Goal: Contribute content: Contribute content

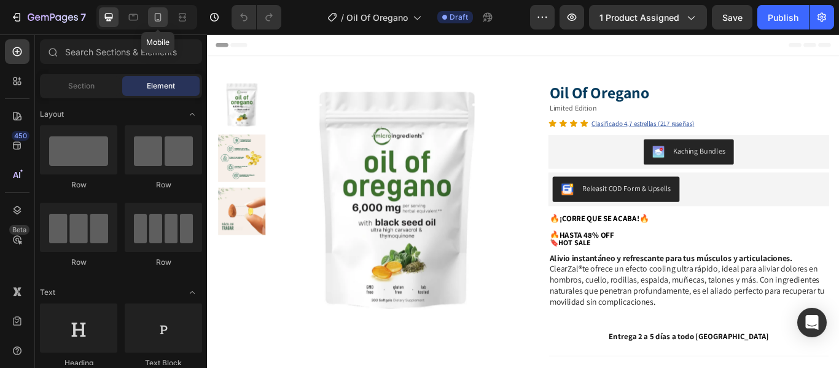
click at [158, 18] on icon at bounding box center [158, 17] width 12 height 12
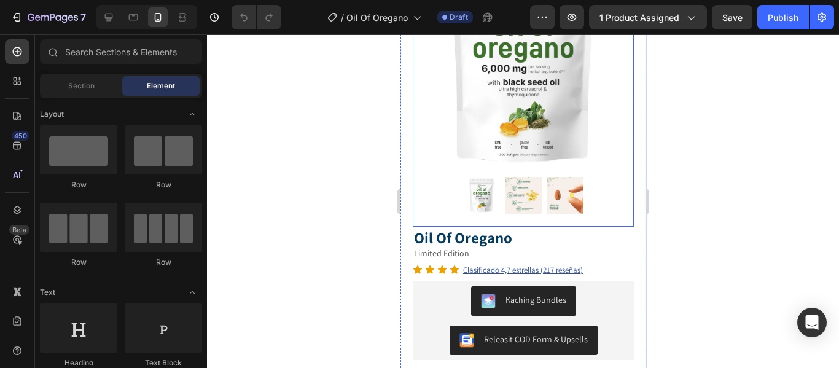
scroll to position [123, 0]
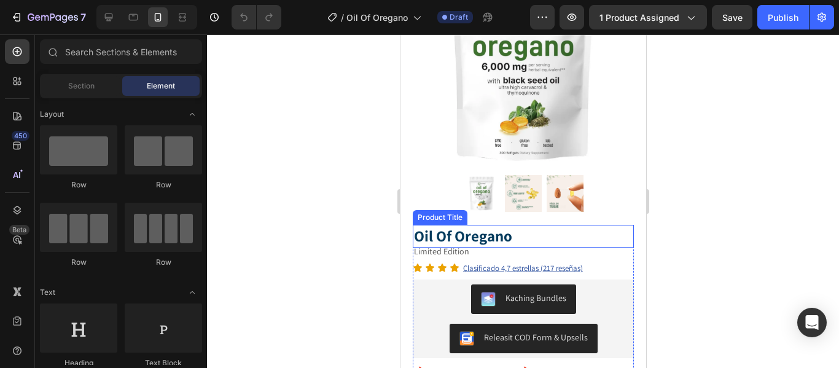
click at [487, 227] on h1 "Oil Of Oregano" at bounding box center [522, 236] width 221 height 23
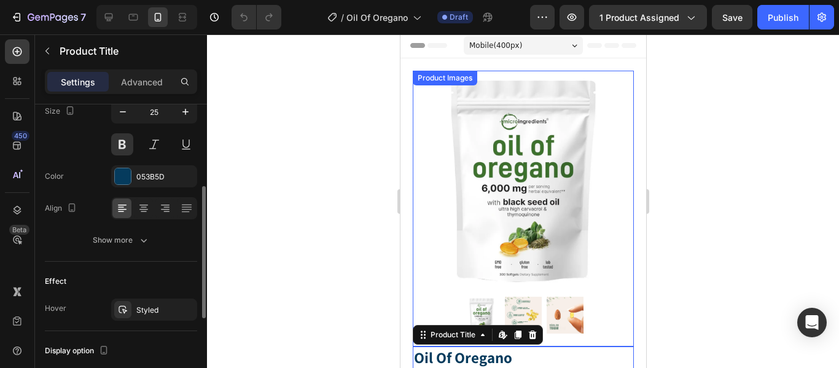
scroll to position [0, 0]
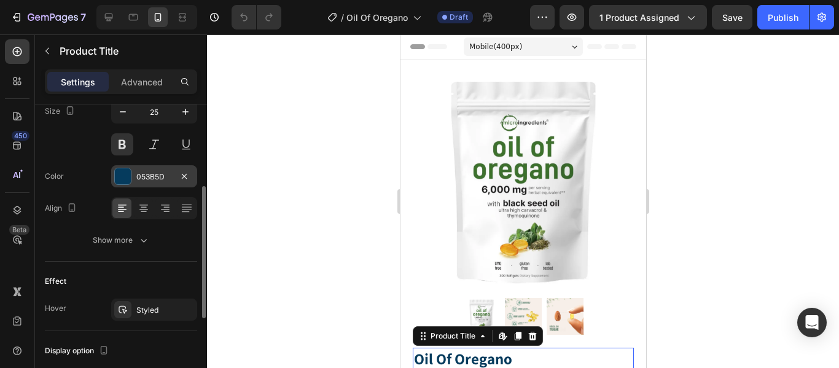
click at [134, 176] on div "053B5D" at bounding box center [154, 176] width 86 height 22
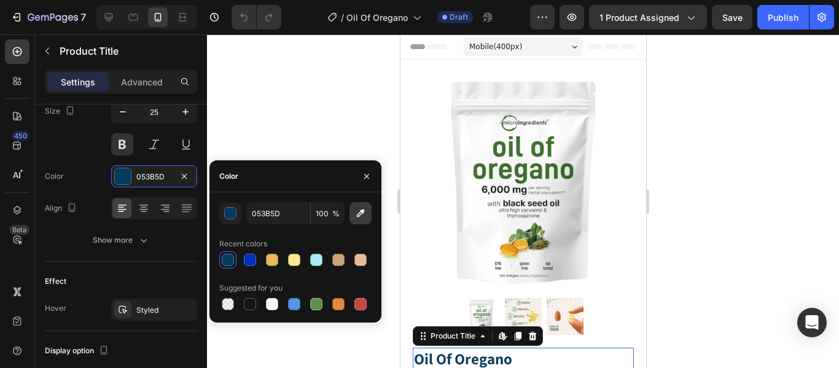
click at [370, 209] on button "button" at bounding box center [360, 213] width 22 height 22
type input "3D712F"
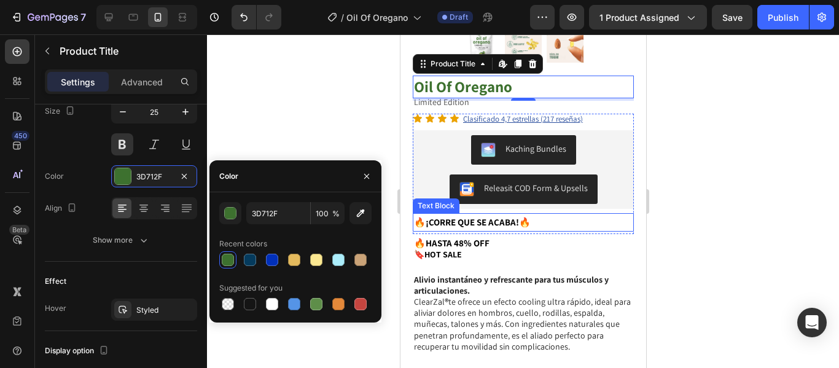
scroll to position [307, 0]
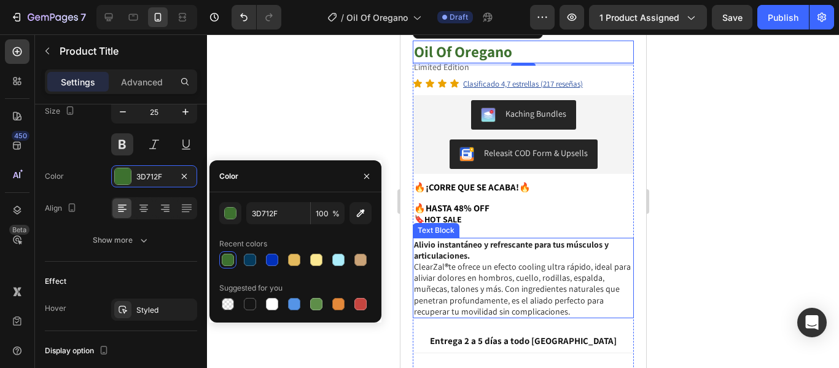
click at [449, 263] on p "Alivio instantáneo y refrescante para tus músculos y articulaciones. ClearZal ®…" at bounding box center [522, 278] width 219 height 78
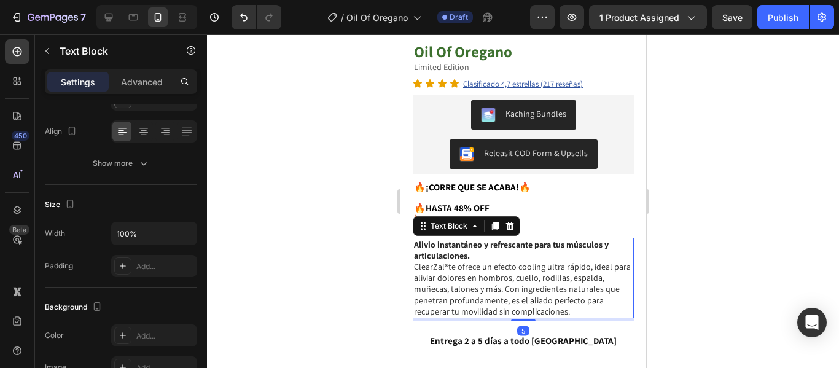
scroll to position [0, 0]
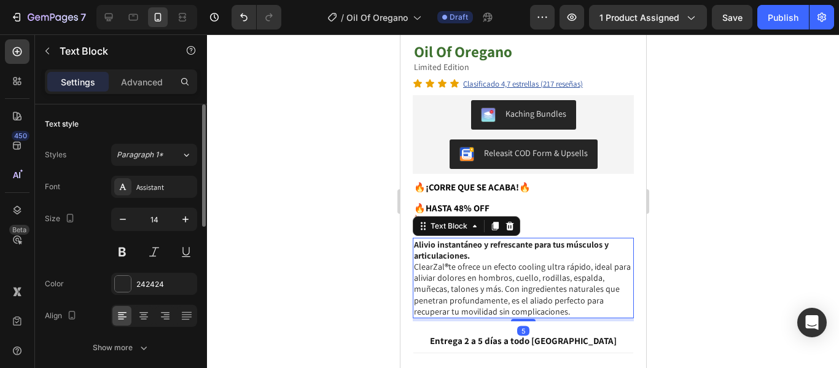
click at [449, 263] on p "Alivio instantáneo y refrescante para tus músculos y articulaciones. ClearZal ®…" at bounding box center [522, 278] width 219 height 78
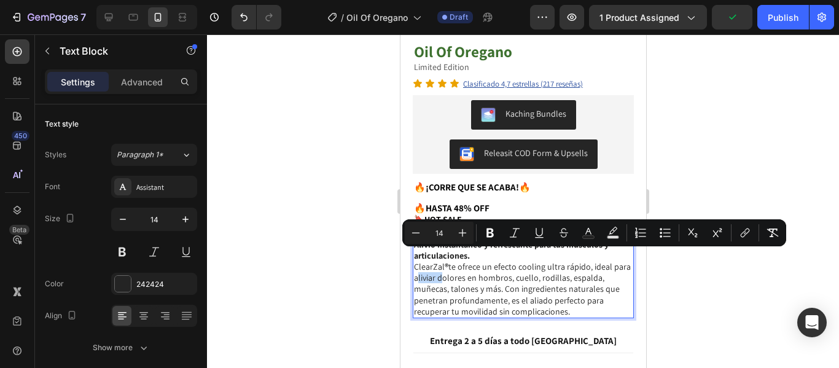
click at [504, 292] on p "Alivio instantáneo y refrescante para tus músculos y articulaciones. ClearZal ®…" at bounding box center [522, 278] width 219 height 78
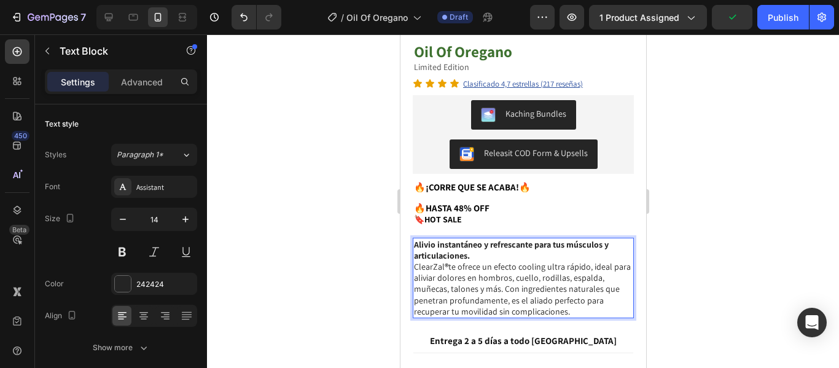
drag, startPoint x: 576, startPoint y: 305, endPoint x: 411, endPoint y: 231, distance: 180.0
click at [412, 238] on div "Alivio instantáneo y refrescante para tus músculos y articulaciones. ClearZal ®…" at bounding box center [522, 278] width 221 height 80
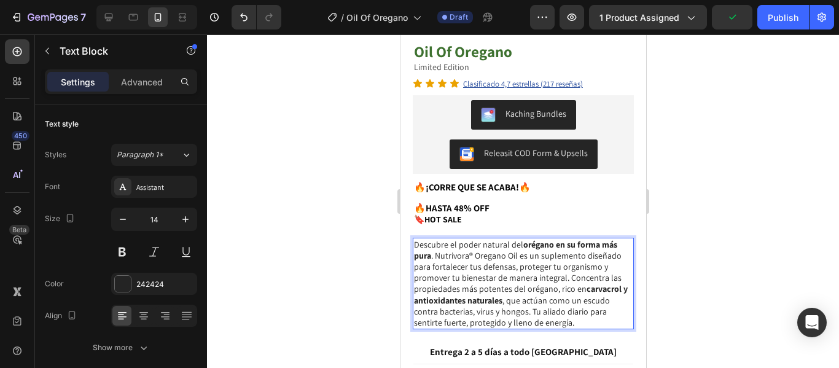
click at [464, 260] on p "Descubre el poder natural del orégano en su forma más pura . Nutrivora® Oregano…" at bounding box center [522, 284] width 219 height 90
click at [503, 252] on p "Descubre el poder natural del orégano en su forma más pura . Nutrivora® Oregano…" at bounding box center [522, 284] width 219 height 90
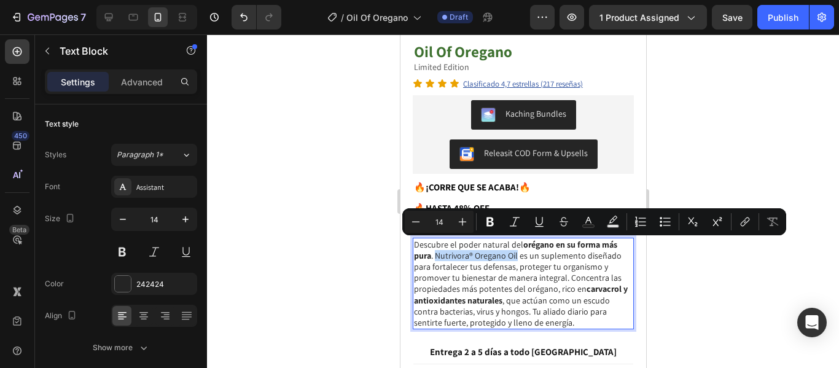
drag, startPoint x: 515, startPoint y: 248, endPoint x: 435, endPoint y: 250, distance: 80.4
click at [435, 250] on p "Descubre el poder natural del orégano en su forma más pura . Nutrivora® Oregano…" at bounding box center [522, 284] width 219 height 90
drag, startPoint x: 435, startPoint y: 246, endPoint x: 484, endPoint y: 247, distance: 49.2
click at [484, 247] on p "Descubre el poder natural del orégano en su forma más pura . Oil Of Oregano es …" at bounding box center [522, 284] width 219 height 90
click at [519, 223] on icon "Editor contextual toolbar" at bounding box center [514, 221] width 12 height 12
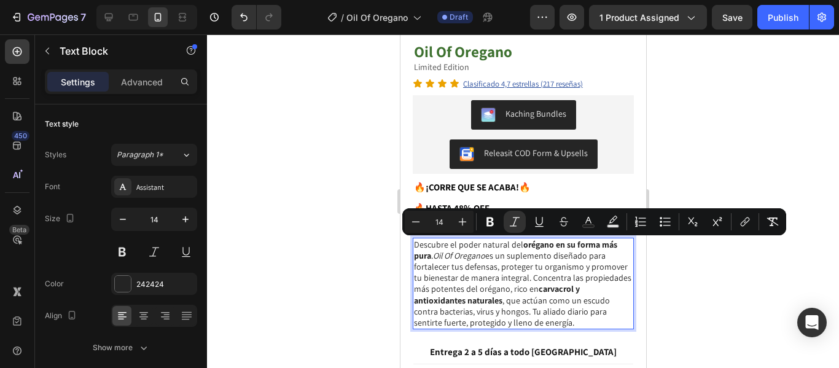
click at [499, 266] on p "Descubre el poder natural del orégano en su forma más pura . Oil Of Oregano es …" at bounding box center [522, 284] width 219 height 90
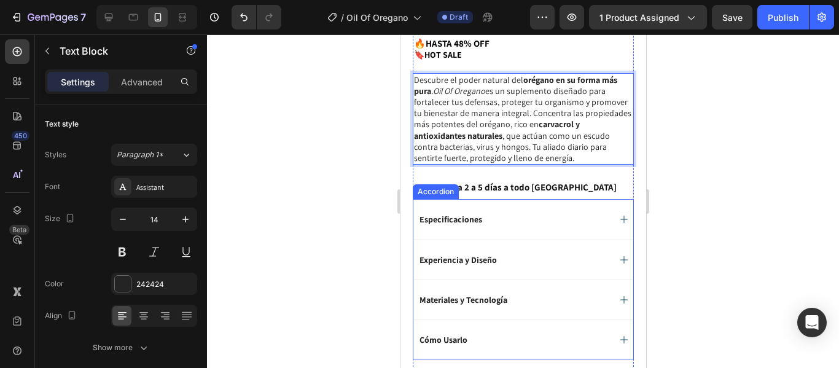
scroll to position [491, 0]
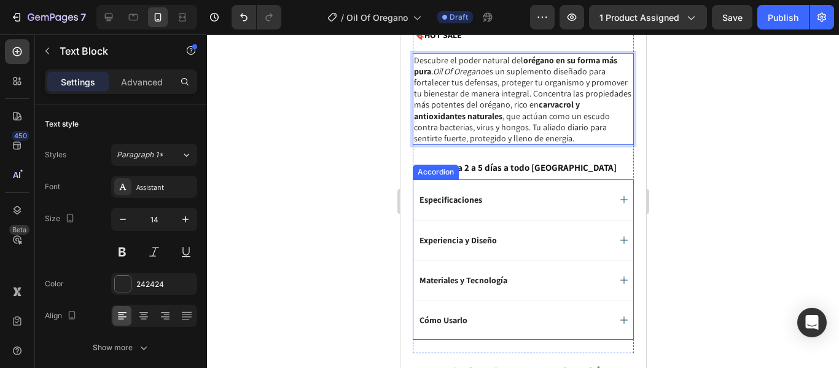
click at [607, 187] on div "Especificaciones" at bounding box center [523, 199] width 220 height 40
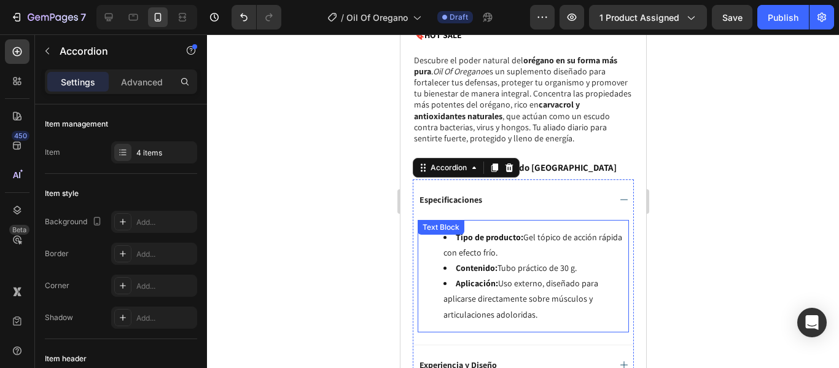
click at [516, 260] on li "Contenido: Tubo práctico de 30 g." at bounding box center [535, 267] width 184 height 15
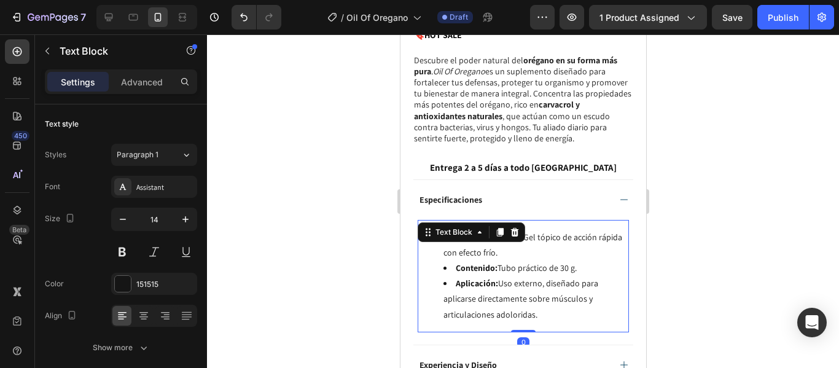
click at [518, 278] on li "Aplicación: Uso externo, diseñado para aplicarse directamente sobre músculos y …" at bounding box center [535, 299] width 184 height 47
click at [528, 298] on li "Aplicación: Uso externo, diseñado para aplicarse directamente sobre músculos y …" at bounding box center [535, 299] width 184 height 47
drag, startPoint x: 550, startPoint y: 311, endPoint x: 785, endPoint y: 262, distance: 239.7
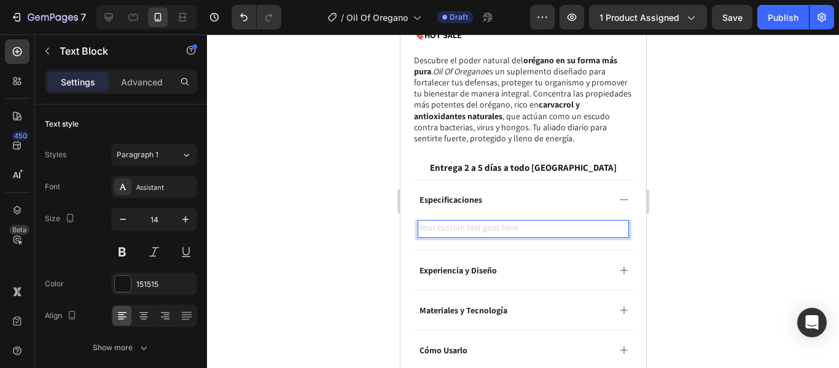
scroll to position [499, 0]
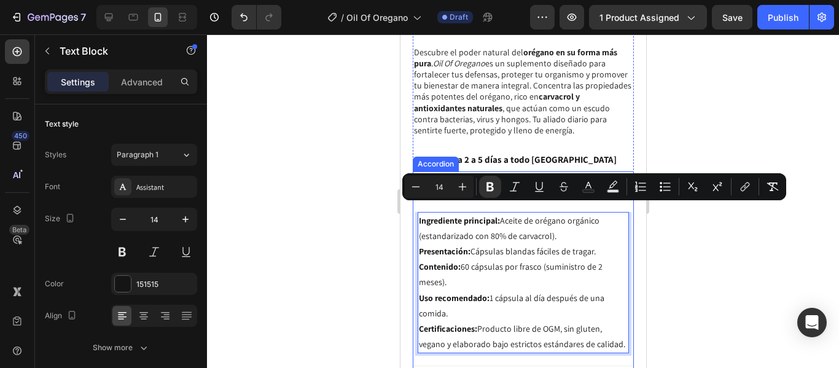
drag, startPoint x: 448, startPoint y: 351, endPoint x: 411, endPoint y: 213, distance: 143.0
click at [411, 213] on div "Product Images Row Oil Of Oregano Product Title Limited Edition Text Block Icon…" at bounding box center [523, 29] width 246 height 939
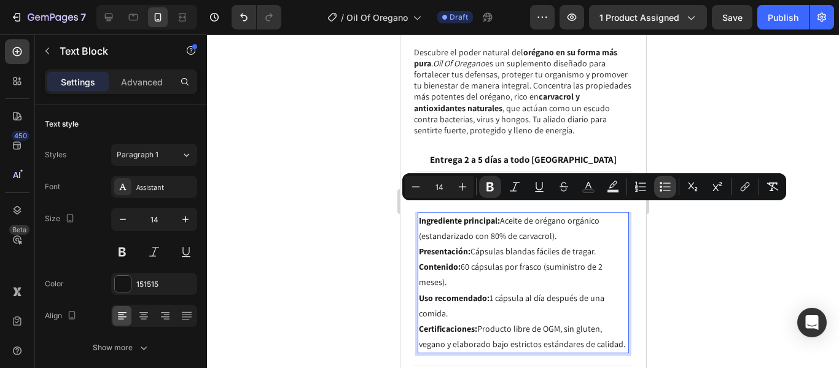
click at [666, 194] on button "Bulleted List" at bounding box center [665, 187] width 22 height 22
type input "14"
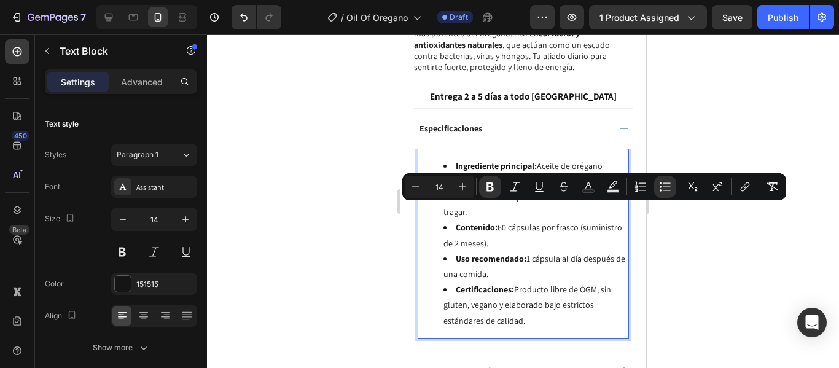
scroll to position [622, 0]
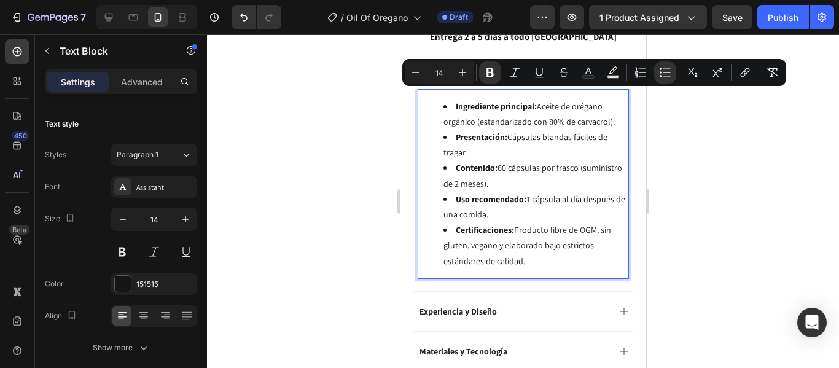
click at [489, 193] on strong "Uso recomendado:" at bounding box center [490, 198] width 71 height 11
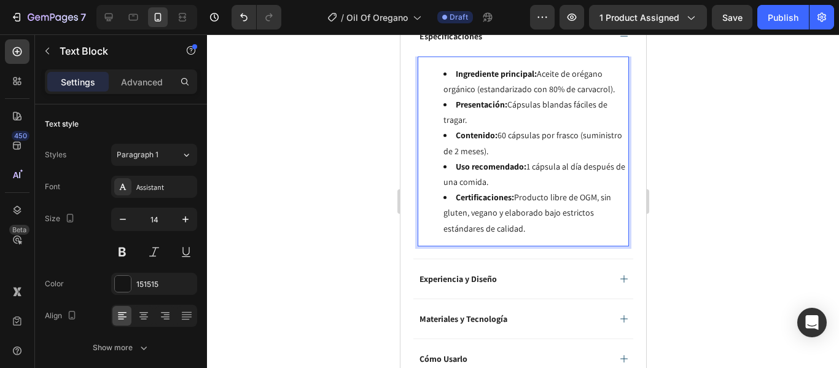
scroll to position [683, 0]
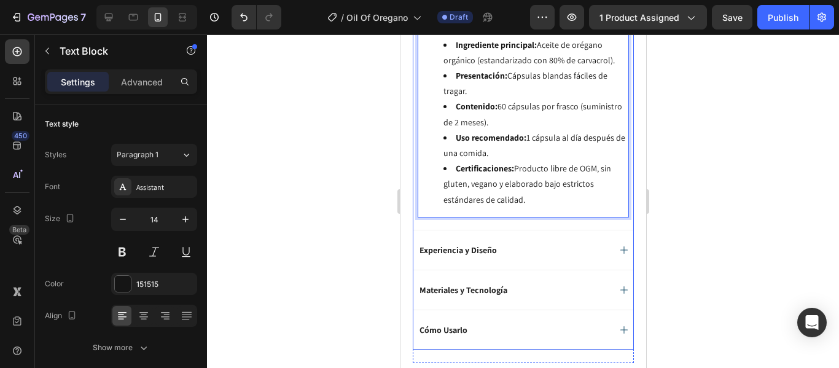
click at [618, 245] on icon at bounding box center [623, 250] width 10 height 10
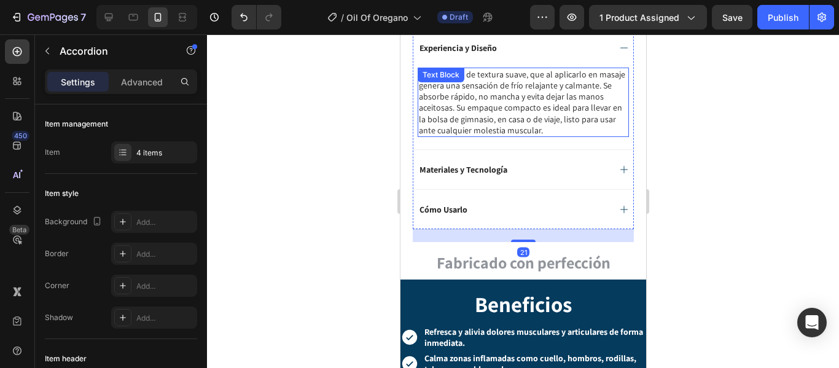
click at [469, 107] on p "Un gel claro, de textura suave, que al aplicarlo en masaje genera una sensación…" at bounding box center [522, 102] width 209 height 67
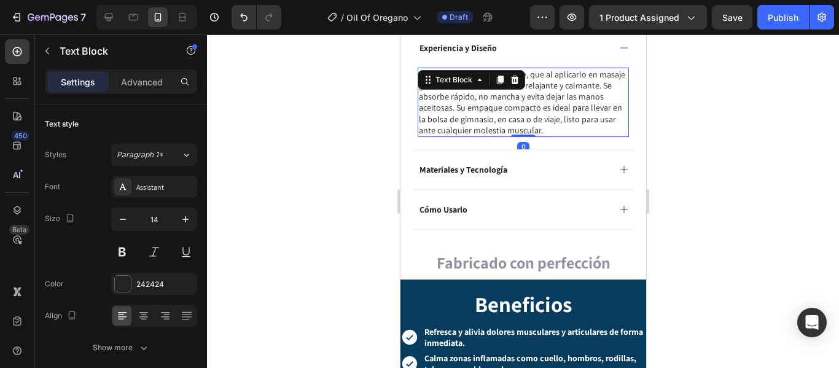
click at [484, 111] on p "Un gel claro, de textura suave, que al aplicarlo en masaje genera una sensación…" at bounding box center [522, 102] width 209 height 67
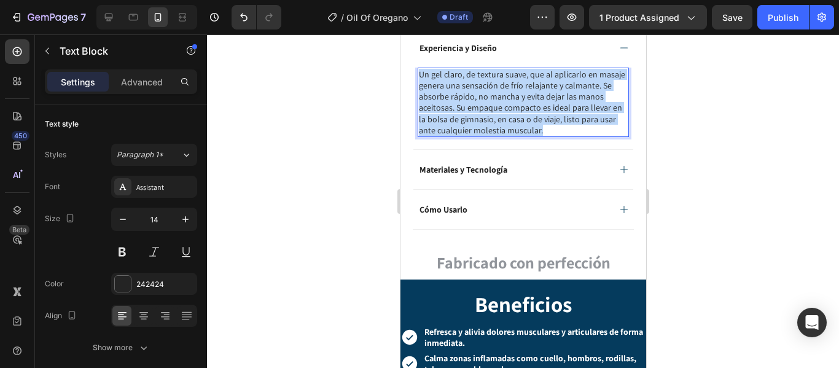
click at [484, 111] on p "Un gel claro, de textura suave, que al aplicarlo en masaje genera una sensación…" at bounding box center [522, 102] width 209 height 67
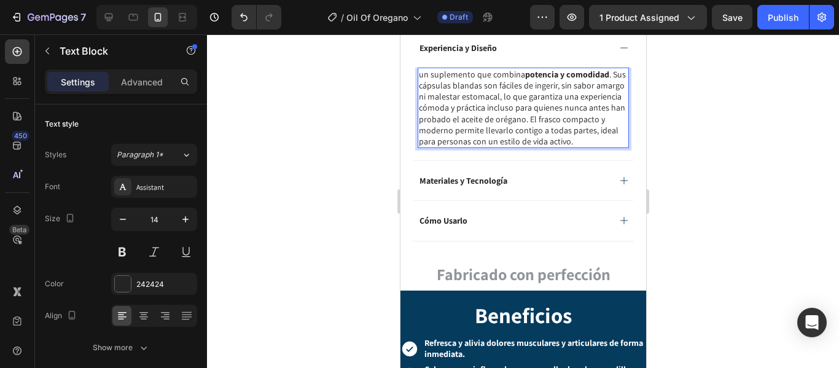
click at [421, 69] on p "un suplemento que combina potencia y comodidad . Sus cápsulas blandas son fácil…" at bounding box center [522, 108] width 209 height 78
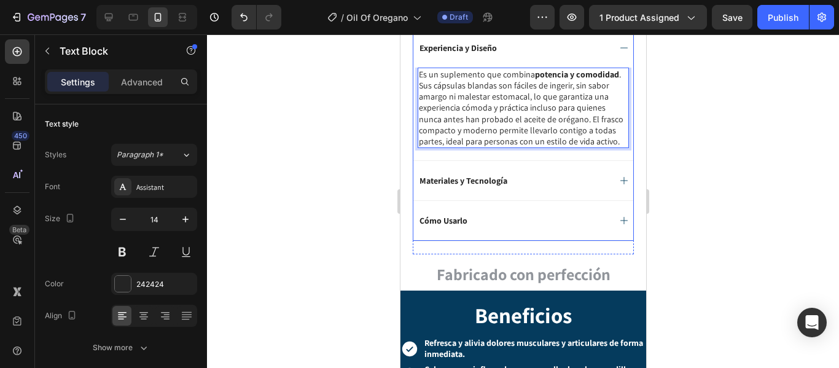
click at [621, 174] on div "Materiales y Tecnología" at bounding box center [523, 180] width 220 height 40
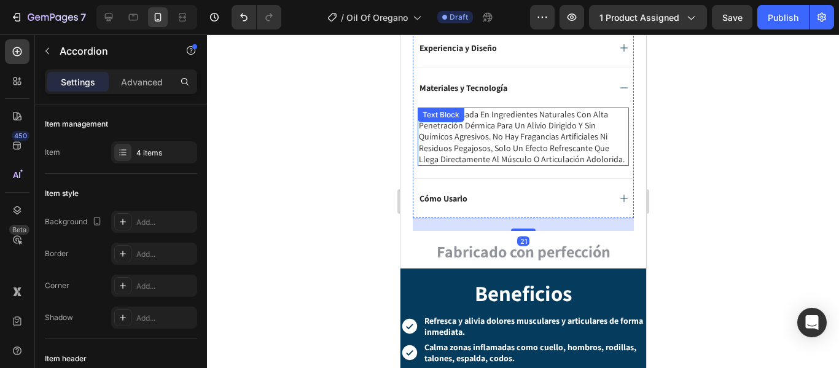
click at [468, 133] on p "formula basada en ingredientes naturales con alta penetración dérmica para un a…" at bounding box center [522, 137] width 209 height 56
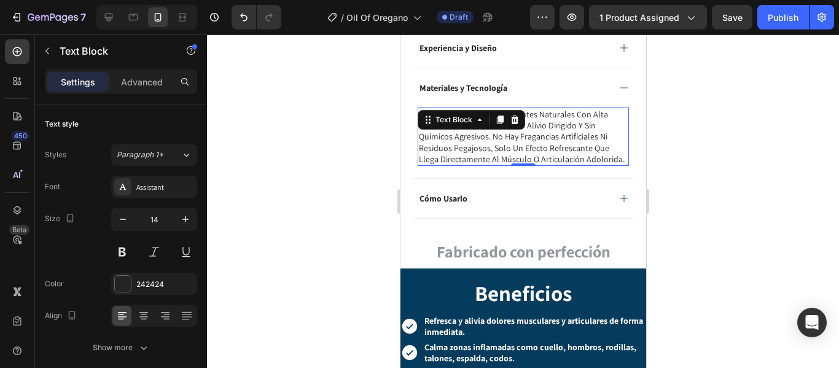
click at [468, 133] on p "formula basada en ingredientes naturales con alta penetración dérmica para un a…" at bounding box center [522, 137] width 209 height 56
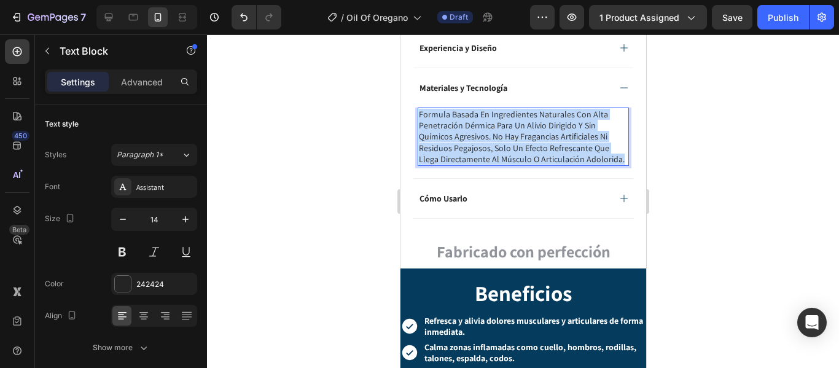
click at [468, 133] on p "formula basada en ingredientes naturales con alta penetración dérmica para un a…" at bounding box center [522, 137] width 209 height 56
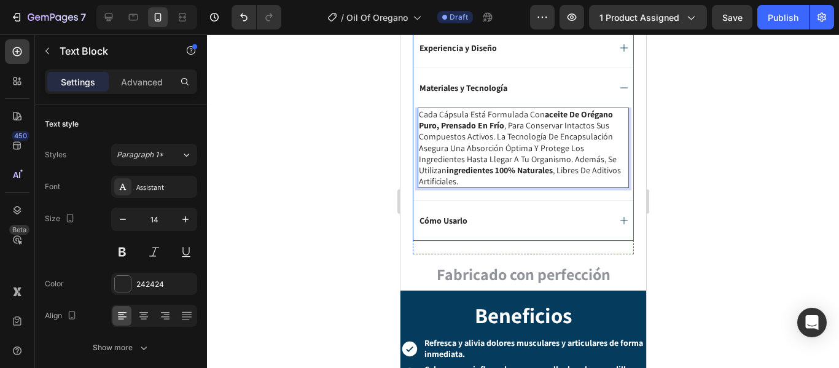
click at [618, 215] on icon at bounding box center [623, 220] width 10 height 10
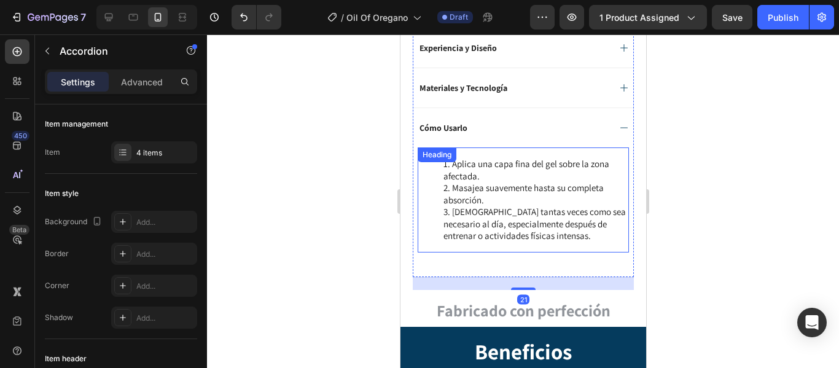
click at [476, 188] on li "Masajea suavemente hasta su completa absorción." at bounding box center [535, 194] width 184 height 24
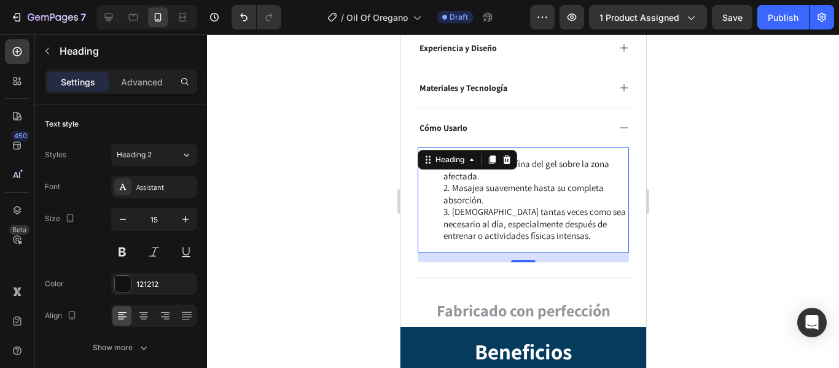
click at [476, 188] on li "Masajea suavemente hasta su completa absorción." at bounding box center [535, 194] width 184 height 24
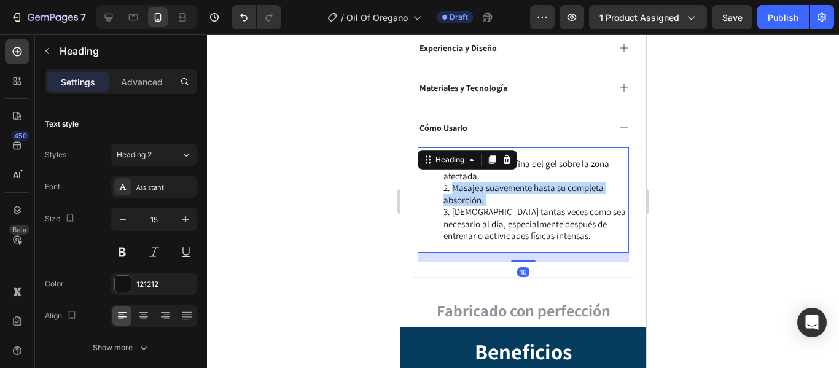
click at [476, 188] on li "Masajea suavemente hasta su completa absorción." at bounding box center [535, 194] width 184 height 24
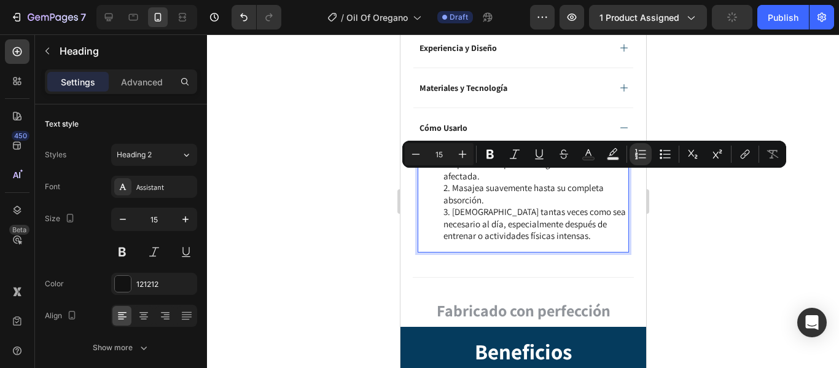
click at [496, 206] on li "[DEMOGRAPHIC_DATA] tantas veces como sea necesario al día, especialmente despué…" at bounding box center [535, 224] width 184 height 36
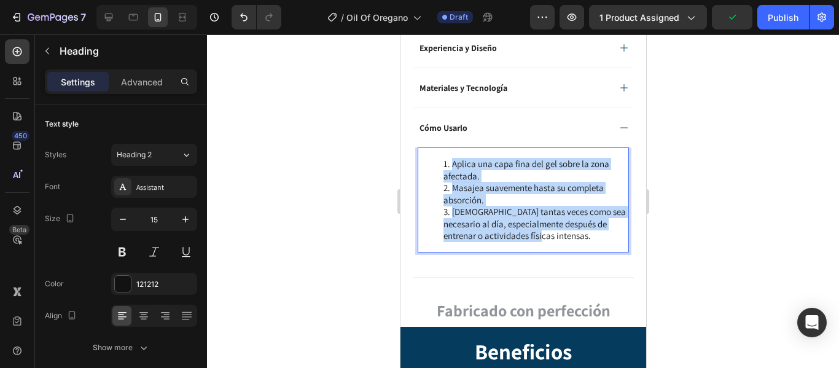
drag, startPoint x: 561, startPoint y: 226, endPoint x: 429, endPoint y: 152, distance: 151.5
click at [429, 158] on ol "Aplica una capa fina del gel sobre la zona afectada. Masajea suavemente hasta s…" at bounding box center [522, 200] width 209 height 84
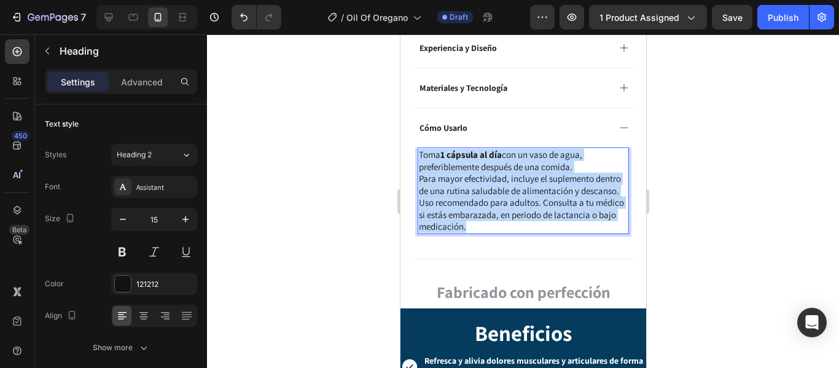
drag, startPoint x: 538, startPoint y: 228, endPoint x: 419, endPoint y: 142, distance: 146.4
click at [419, 147] on h2 "Toma 1 cápsula al día con un vaso de agua, preferiblemente después de una comid…" at bounding box center [522, 190] width 211 height 87
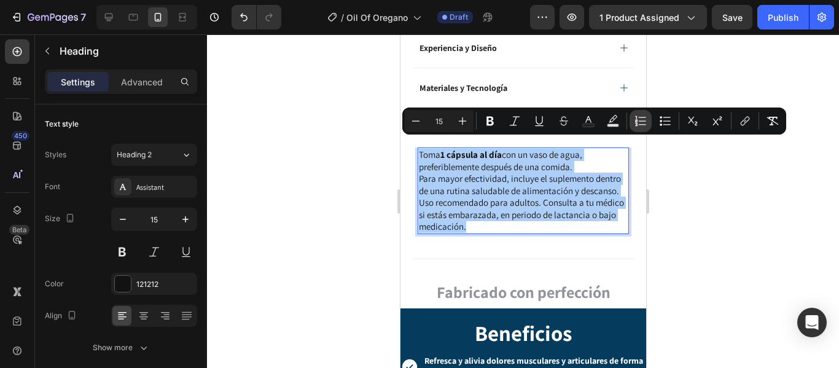
drag, startPoint x: 635, startPoint y: 121, endPoint x: 207, endPoint y: 103, distance: 428.3
click at [635, 121] on icon "Editor contextual toolbar" at bounding box center [640, 121] width 12 height 12
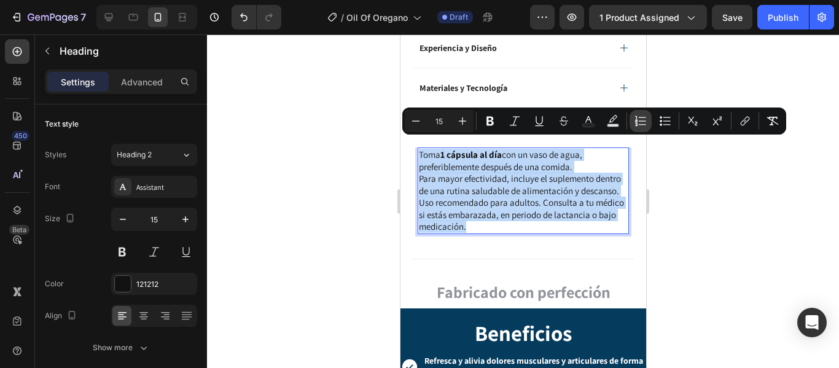
type input "15"
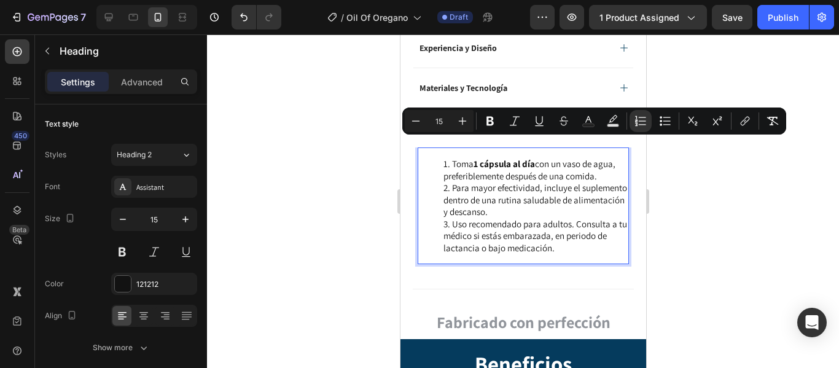
click at [476, 227] on li "Uso recomendado para adultos. Consulta a tu médico si estás embarazada, en peri…" at bounding box center [535, 236] width 184 height 36
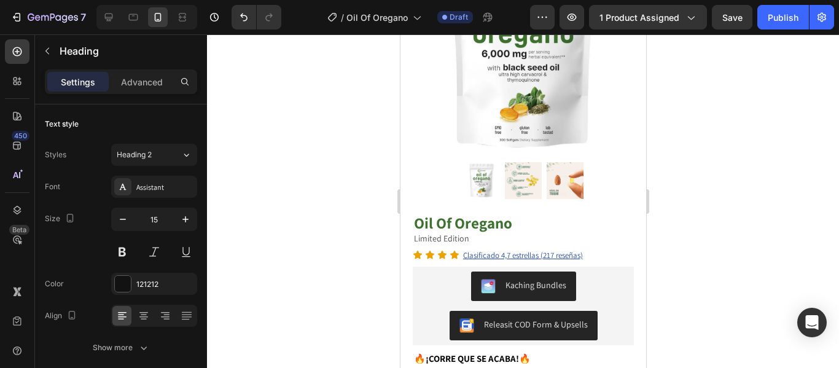
scroll to position [131, 0]
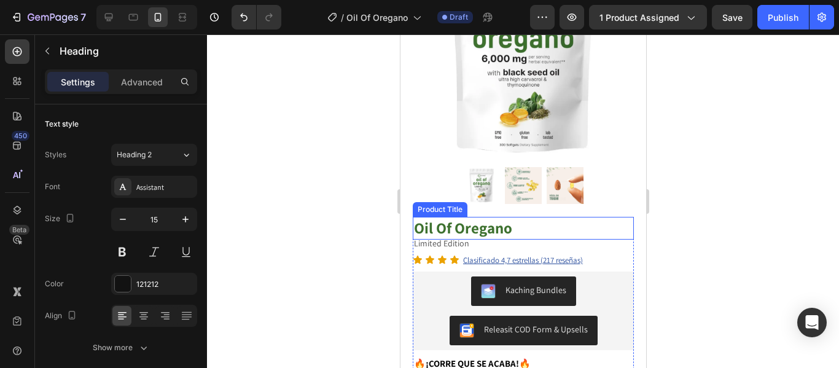
click at [448, 217] on h1 "Oil Of Oregano" at bounding box center [522, 228] width 221 height 23
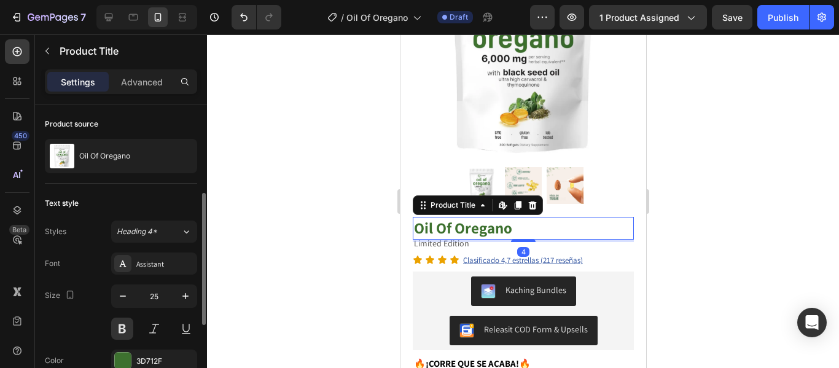
scroll to position [184, 0]
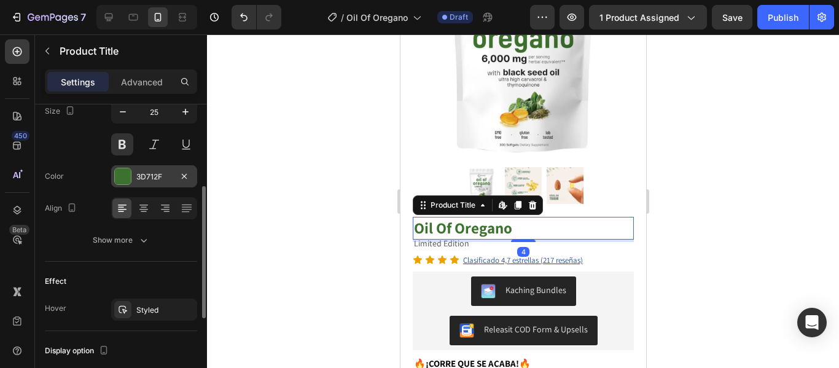
click at [121, 175] on div at bounding box center [123, 176] width 16 height 16
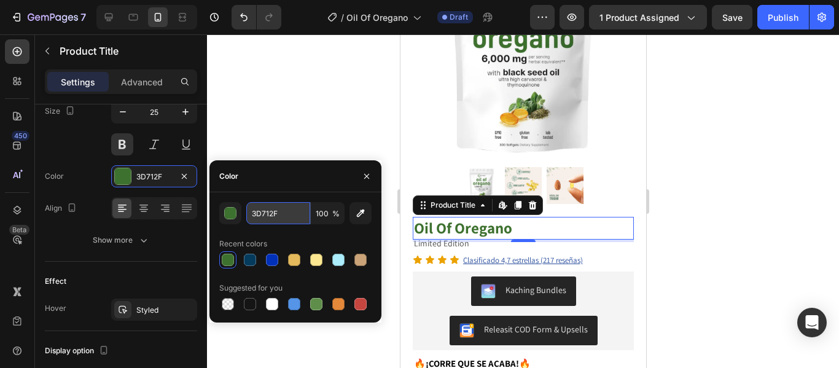
click at [271, 218] on input "3D712F" at bounding box center [278, 213] width 64 height 22
drag, startPoint x: 709, startPoint y: 222, endPoint x: 236, endPoint y: 179, distance: 474.7
click at [709, 222] on div at bounding box center [523, 200] width 632 height 333
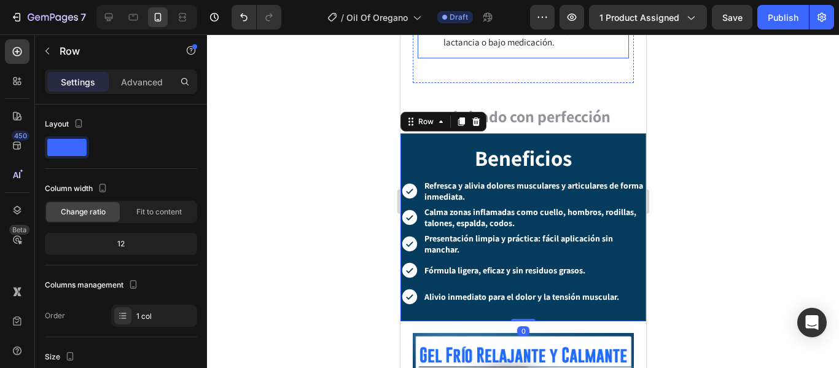
scroll to position [929, 0]
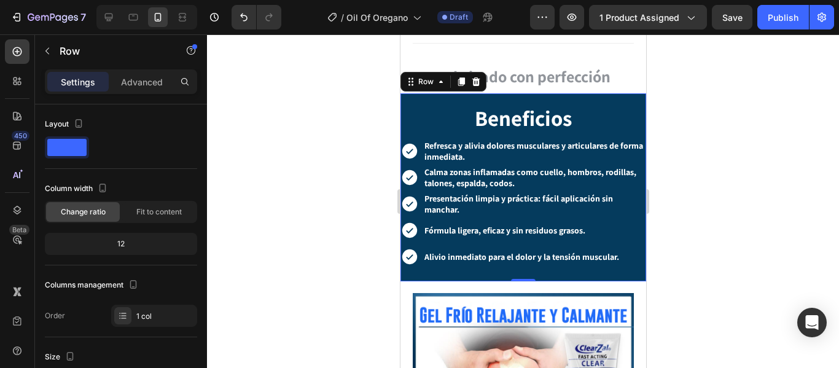
click at [600, 93] on div "Beneficios Heading Icon Refresca y alivia dolores musculares y articulares de f…" at bounding box center [523, 187] width 246 height 188
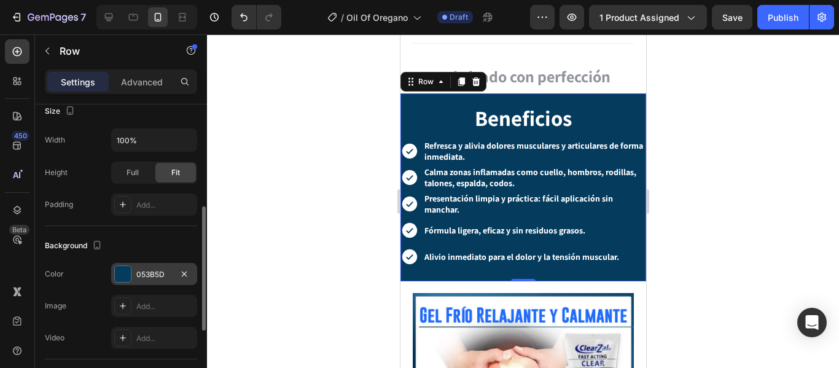
click at [126, 274] on div at bounding box center [123, 274] width 16 height 16
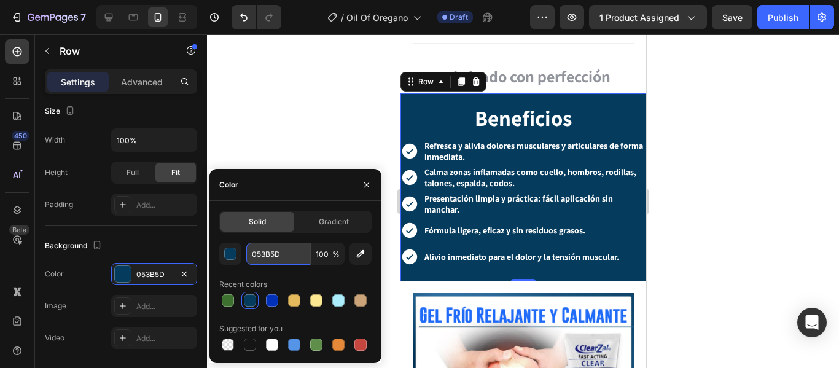
click at [274, 257] on input "053B5D" at bounding box center [278, 254] width 64 height 22
paste input "3D712F"
type input "3D712F"
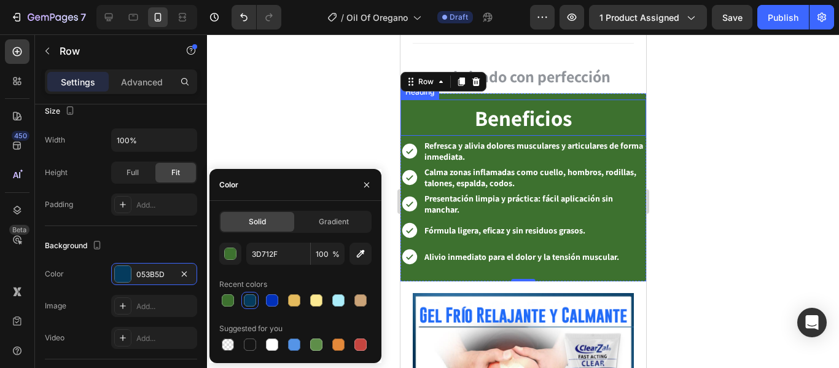
click at [536, 140] on strong "Refresca y alivia dolores musculares y articulares de forma inmediata." at bounding box center [533, 151] width 219 height 22
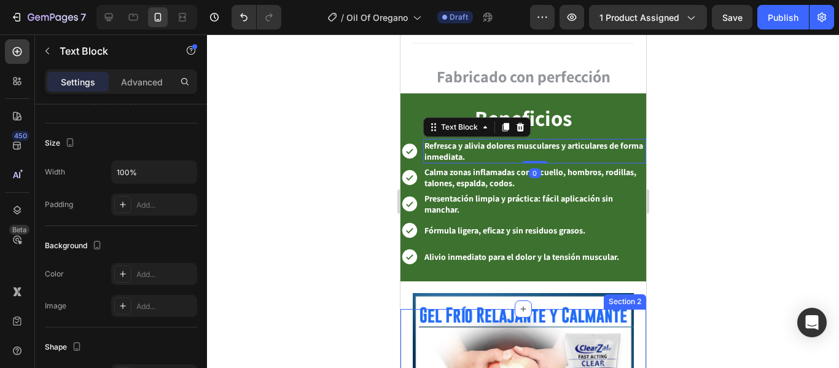
scroll to position [0, 0]
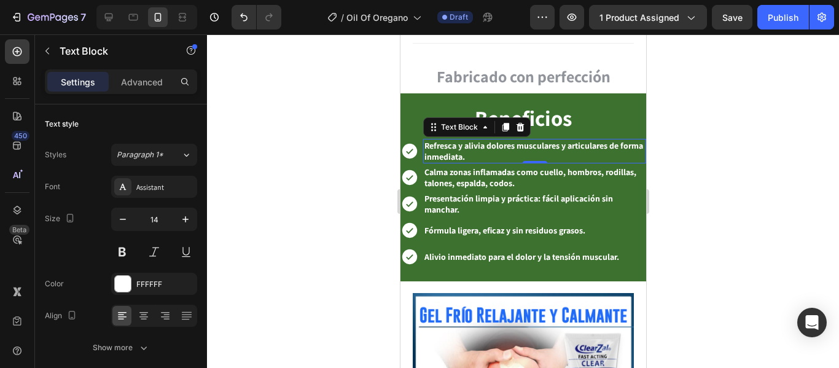
click at [454, 141] on strong "Refresca y alivia dolores musculares y articulares de forma inmediata." at bounding box center [533, 151] width 219 height 22
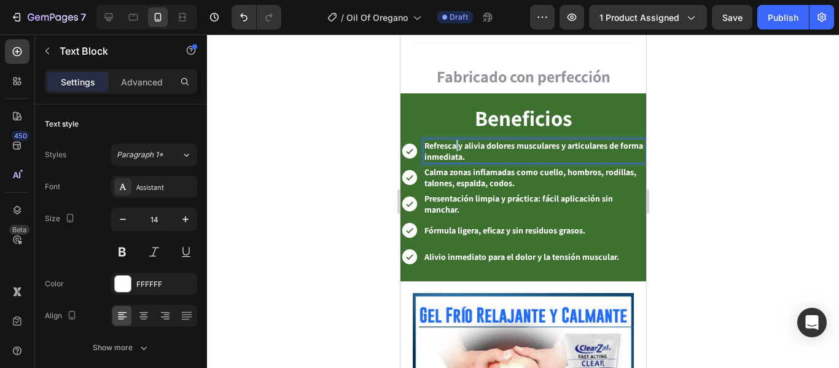
click at [454, 141] on strong "Refresca y alivia dolores musculares y articulares de forma inmediata." at bounding box center [533, 151] width 219 height 22
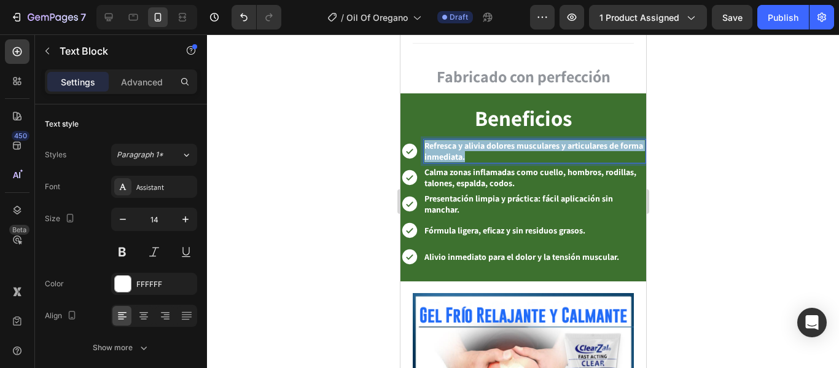
click at [454, 141] on strong "Refresca y alivia dolores musculares y articulares de forma inmediata." at bounding box center [533, 151] width 219 height 22
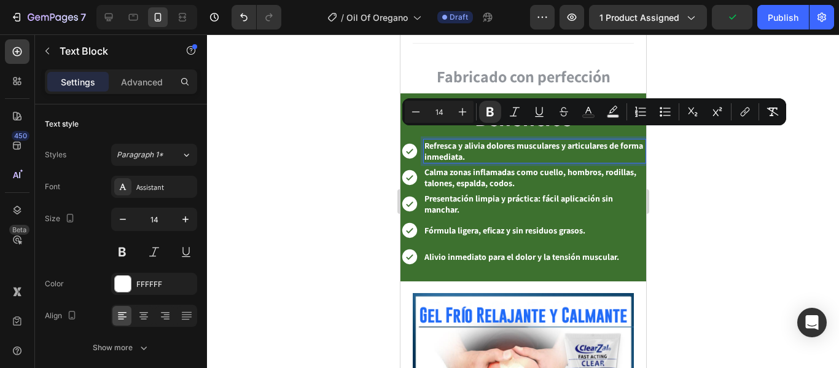
scroll to position [934, 0]
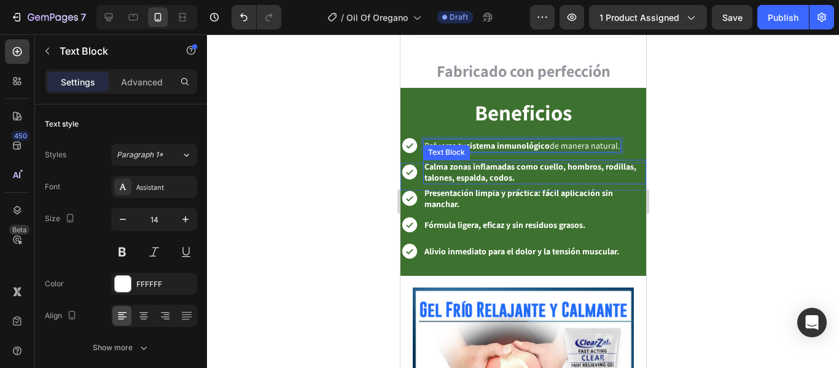
click at [471, 166] on strong "Calma zonas inflamadas como cuello, hombros, rodillas, talones, espalda, codos." at bounding box center [530, 172] width 212 height 22
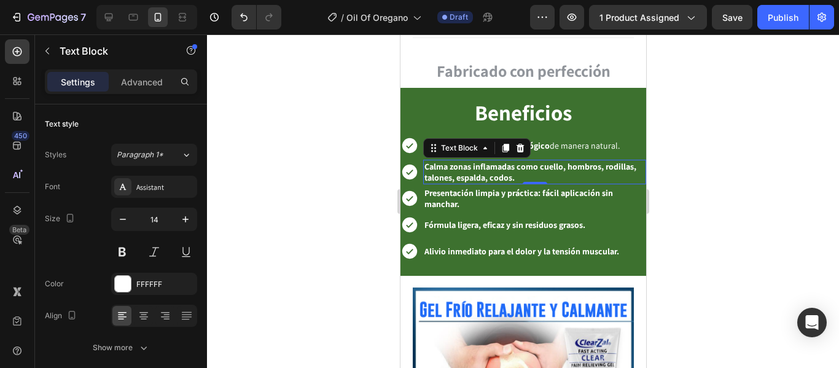
click at [471, 166] on strong "Calma zonas inflamadas como cuello, hombros, rodillas, talones, espalda, codos." at bounding box center [530, 172] width 212 height 22
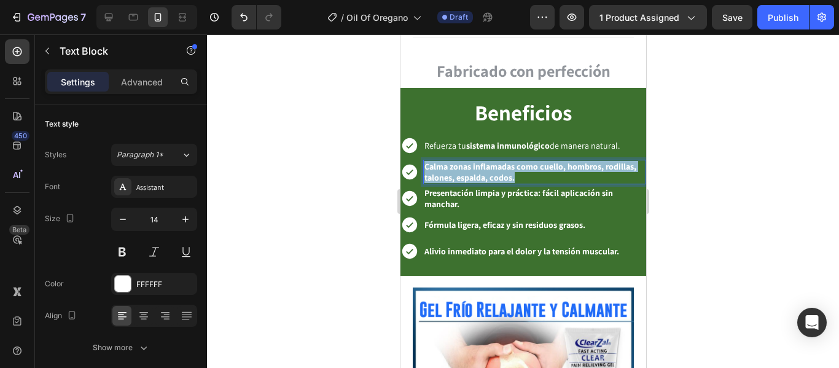
click at [471, 166] on strong "Calma zonas inflamadas como cuello, hombros, rodillas, talones, espalda, codos." at bounding box center [530, 172] width 212 height 22
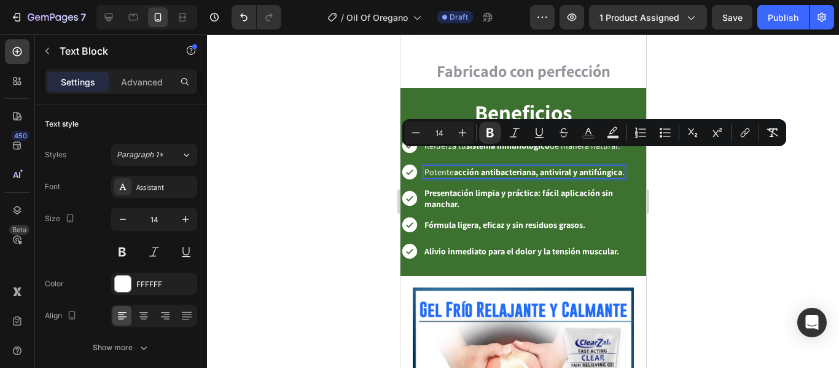
scroll to position [940, 0]
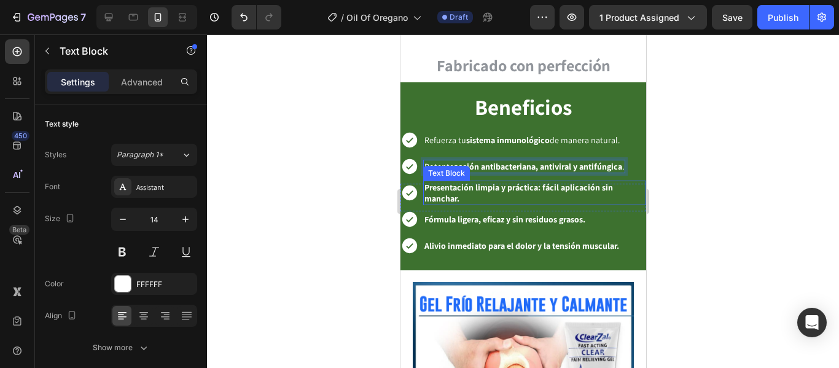
click at [444, 182] on strong "Presentación limpia y práctica: fácil aplicación sin manchar." at bounding box center [518, 193] width 188 height 22
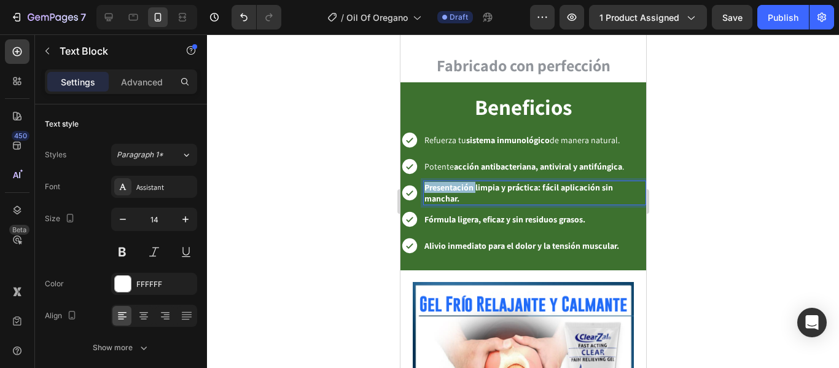
click at [444, 182] on strong "Presentación limpia y práctica: fácil aplicación sin manchar." at bounding box center [518, 193] width 188 height 22
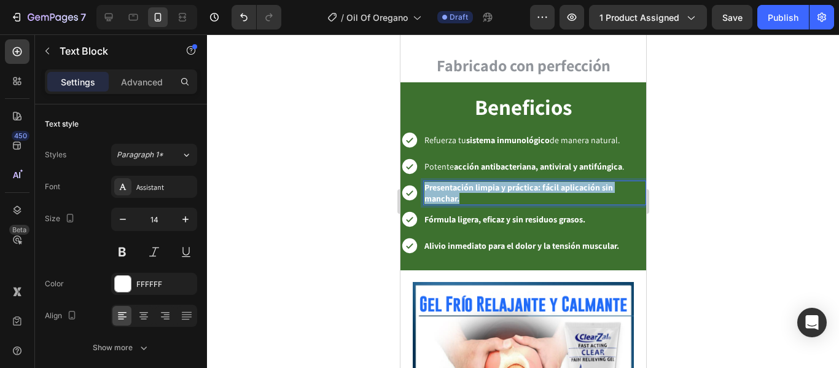
click at [444, 182] on strong "Presentación limpia y práctica: fácil aplicación sin manchar." at bounding box center [518, 193] width 188 height 22
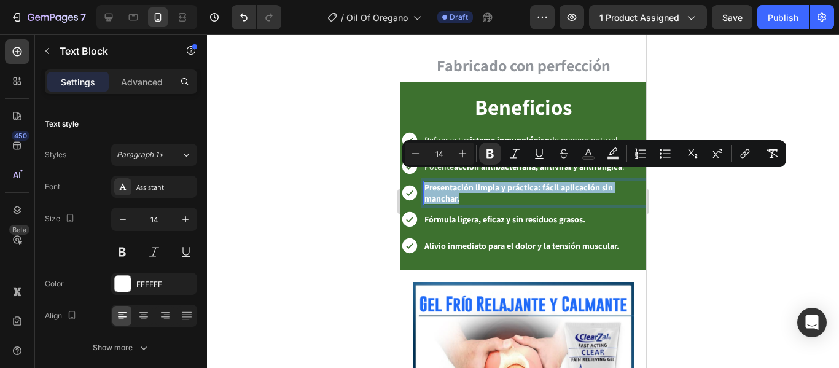
scroll to position [945, 0]
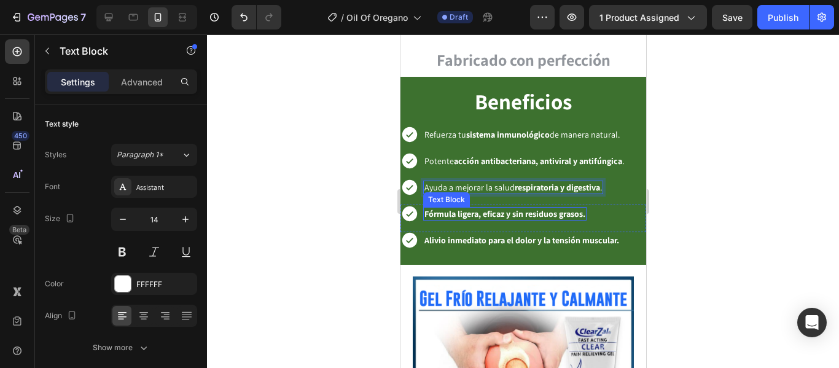
click at [452, 208] on strong "Fórmula ligera, eficaz y sin residuos grasos." at bounding box center [504, 213] width 161 height 11
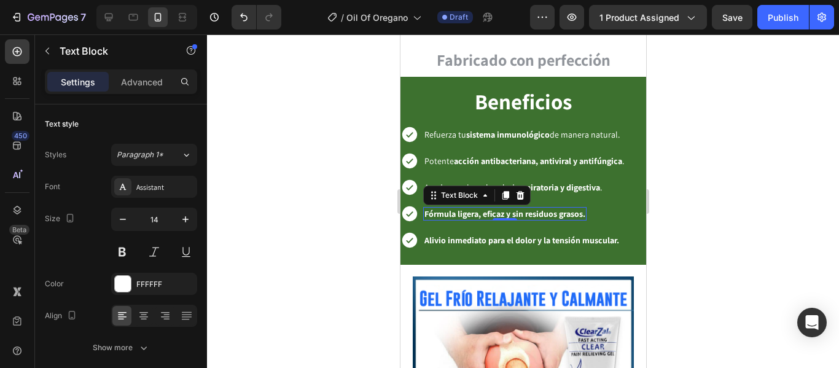
click at [452, 208] on strong "Fórmula ligera, eficaz y sin residuos grasos." at bounding box center [504, 213] width 161 height 11
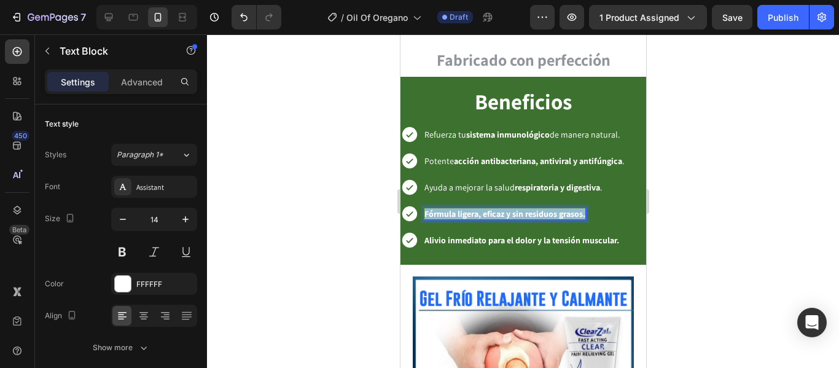
click at [452, 208] on strong "Fórmula ligera, eficaz y sin residuos grasos." at bounding box center [504, 213] width 161 height 11
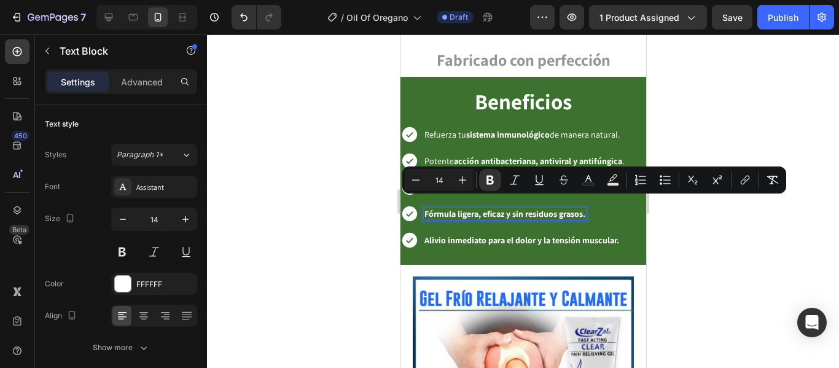
scroll to position [940, 0]
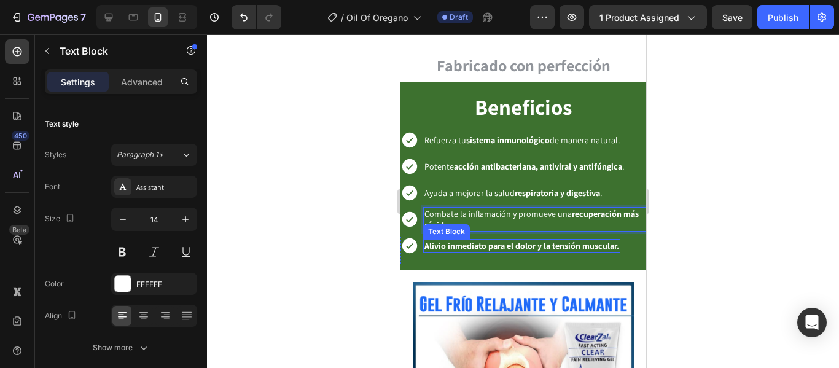
click at [476, 240] on strong "Alivio inmediato para el dolor y la tensión muscular." at bounding box center [521, 245] width 195 height 11
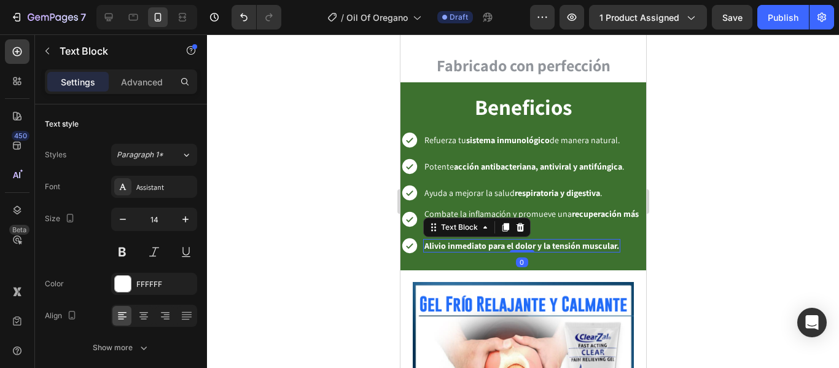
click at [476, 240] on strong "Alivio inmediato para el dolor y la tensión muscular." at bounding box center [521, 245] width 195 height 11
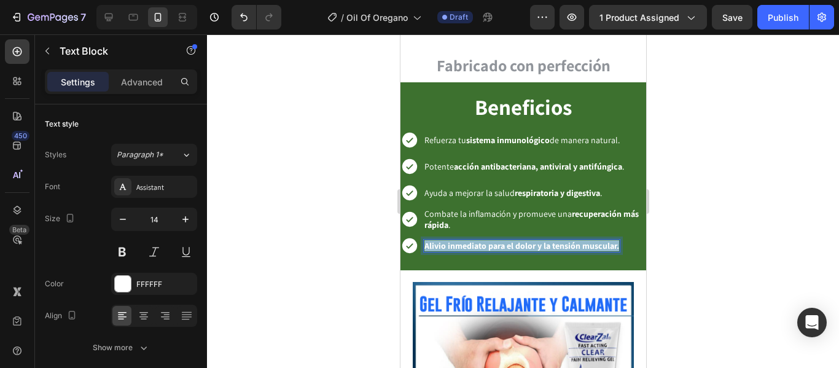
click at [476, 240] on strong "Alivio inmediato para el dolor y la tensión muscular." at bounding box center [521, 245] width 195 height 11
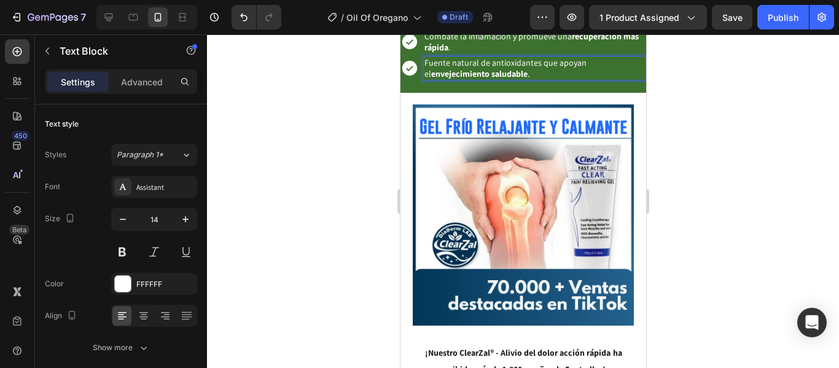
scroll to position [1119, 0]
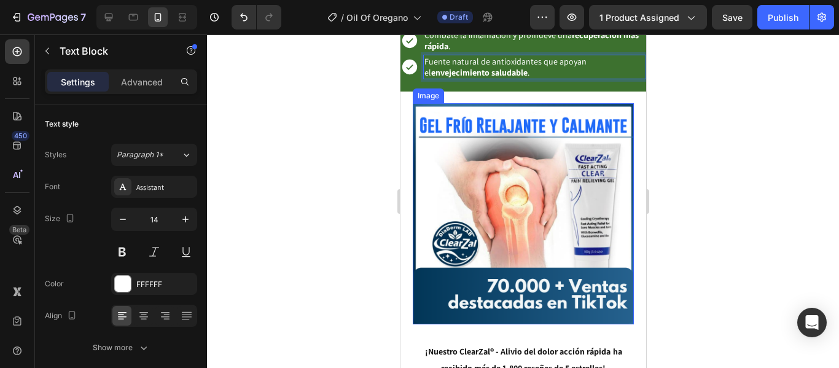
click at [496, 175] on img at bounding box center [522, 213] width 221 height 221
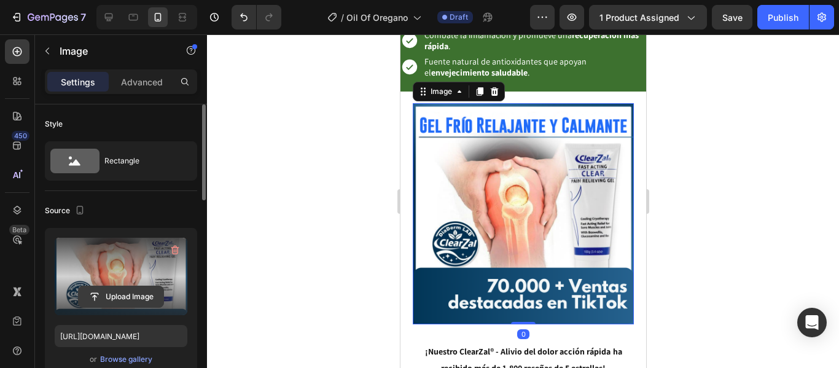
click at [106, 293] on input "file" at bounding box center [121, 296] width 85 height 21
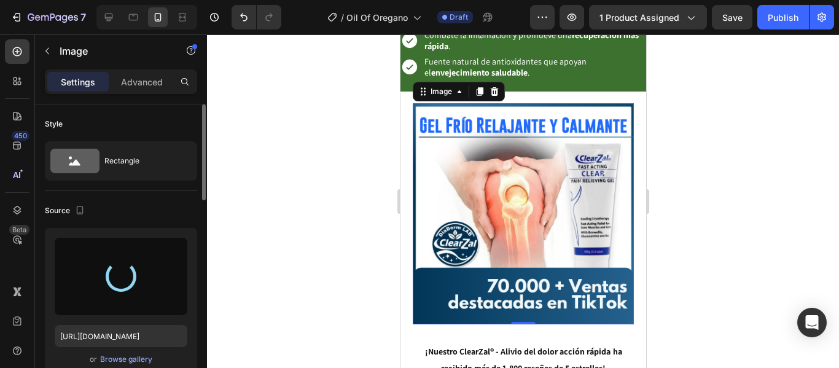
type input "[URL][DOMAIN_NAME]"
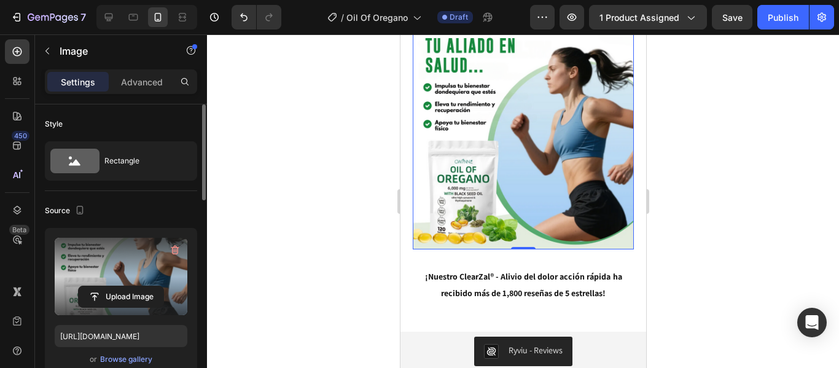
scroll to position [1303, 0]
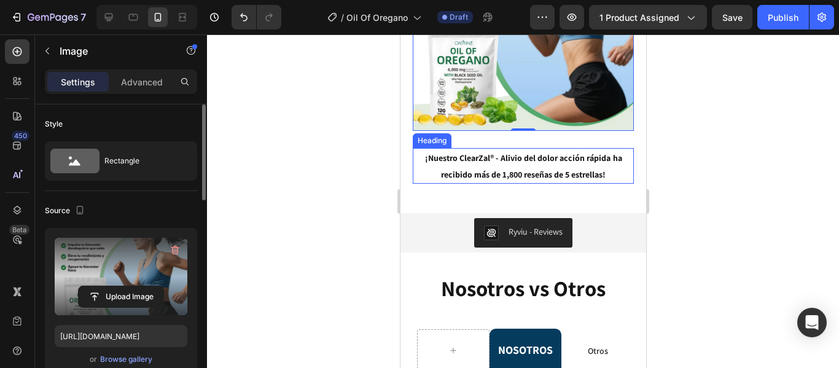
click at [455, 155] on h2 "¡Nuestro ClearZal ® - Alivio del dolor acción rápida ha recibido más de 1,800 r…" at bounding box center [522, 165] width 221 height 35
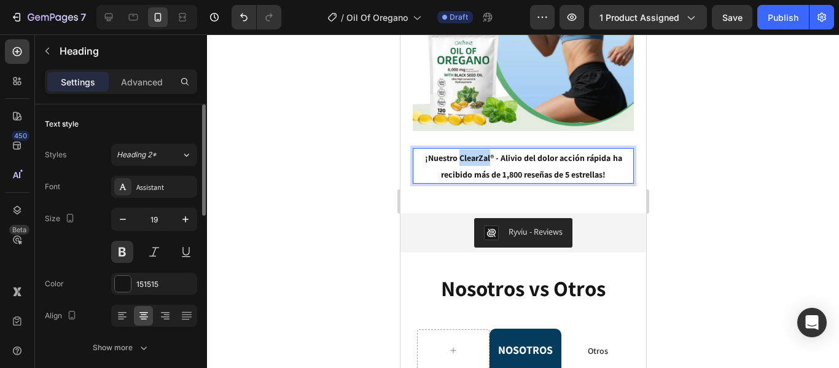
click at [455, 155] on h2 "¡Nuestro ClearZal ® - Alivio del dolor acción rápida ha recibido más de 1,800 r…" at bounding box center [522, 165] width 221 height 35
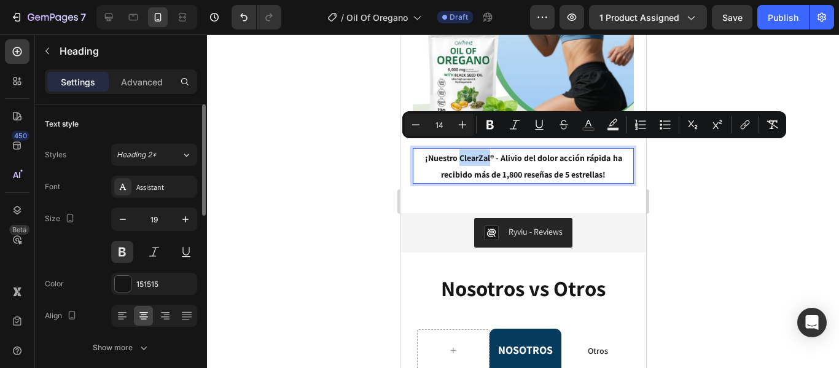
click at [454, 152] on span "¡Nuestro ClearZal ® - Alivio del dolor acción rápida" at bounding box center [516, 157] width 185 height 11
drag, startPoint x: 460, startPoint y: 152, endPoint x: 602, endPoint y: 151, distance: 142.4
click at [602, 152] on span "¡Nuestro ClearZal ® - Alivio del dolor acción rápida" at bounding box center [516, 157] width 185 height 11
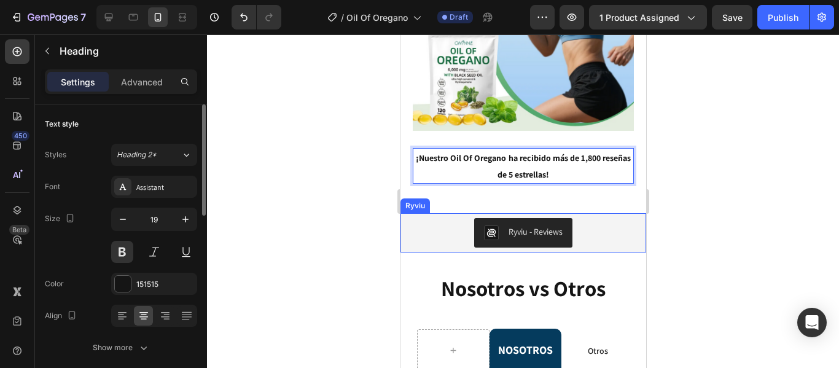
click at [492, 227] on img "Ryviu - Reviews" at bounding box center [490, 232] width 15 height 15
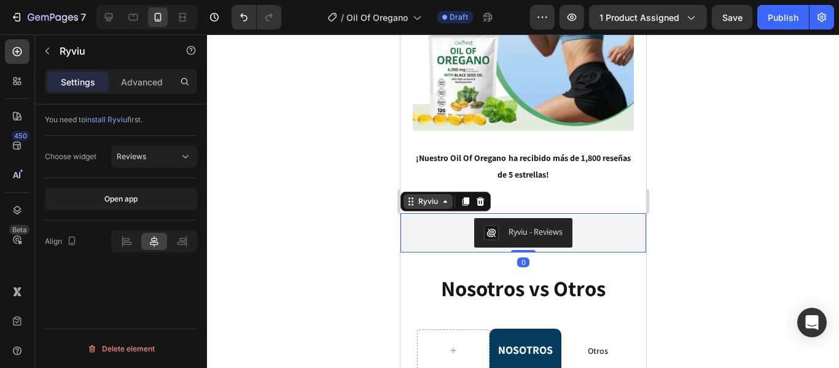
click at [422, 196] on div "Ryviu" at bounding box center [427, 201] width 25 height 11
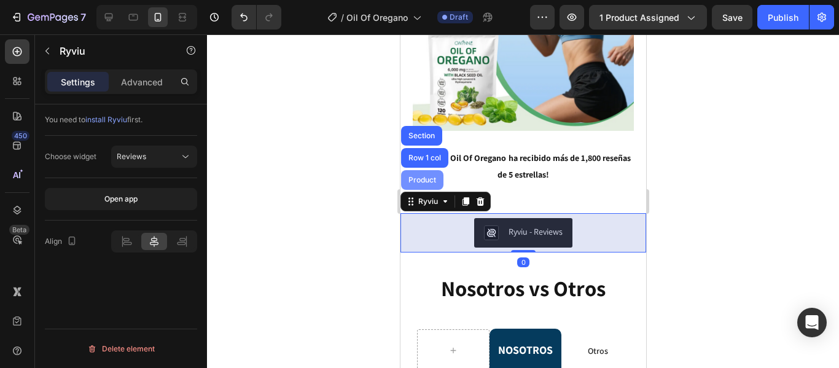
click at [414, 177] on div "Product" at bounding box center [421, 180] width 42 height 20
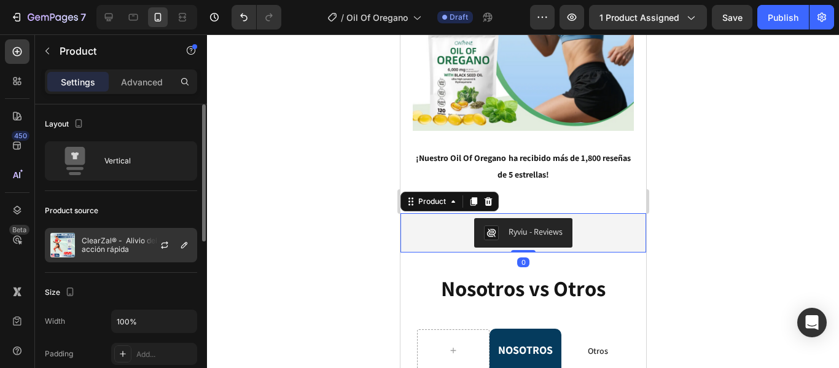
click at [103, 244] on p "ClearZal® - Alivio del dolor acción rápida" at bounding box center [137, 244] width 110 height 17
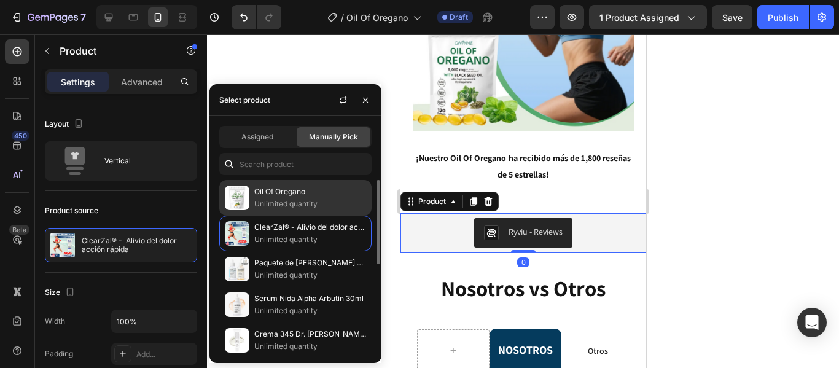
click at [274, 195] on p "Oil Of Oregano" at bounding box center [310, 191] width 112 height 12
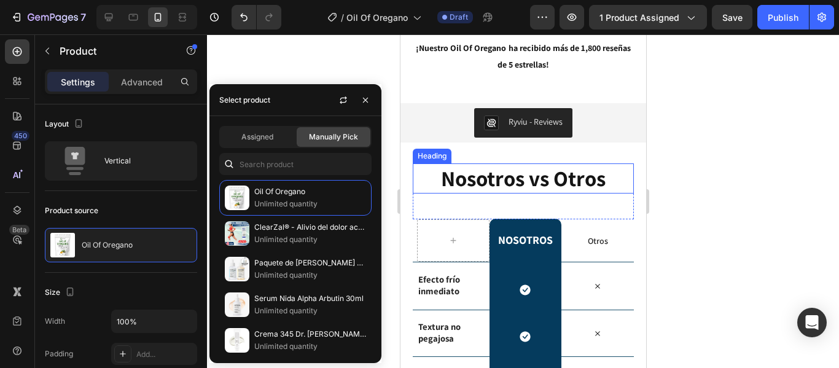
scroll to position [1426, 0]
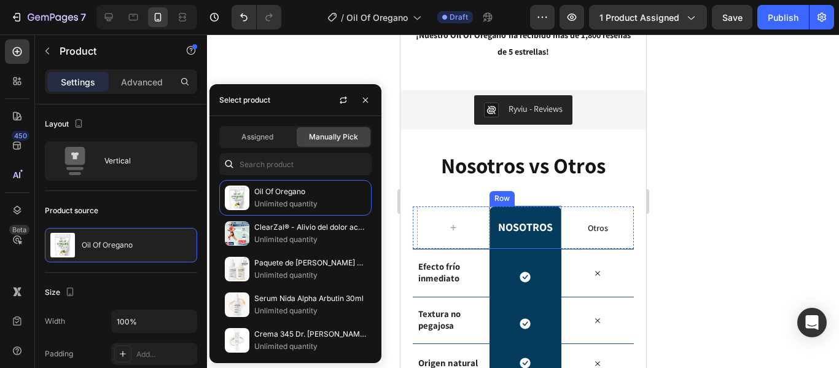
click at [536, 206] on div "nosotros Heading Row" at bounding box center [525, 227] width 72 height 43
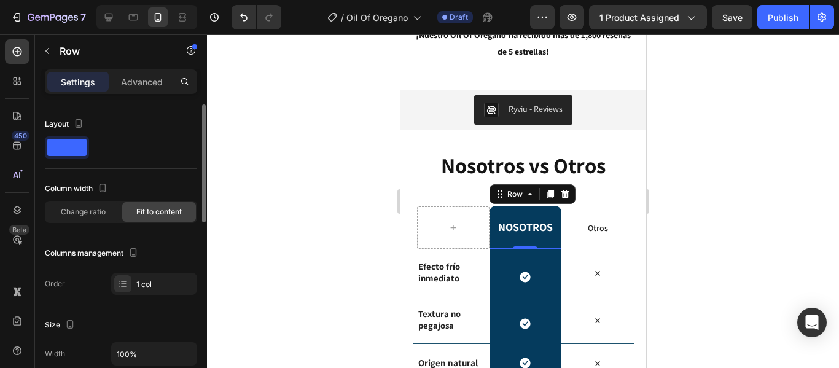
scroll to position [246, 0]
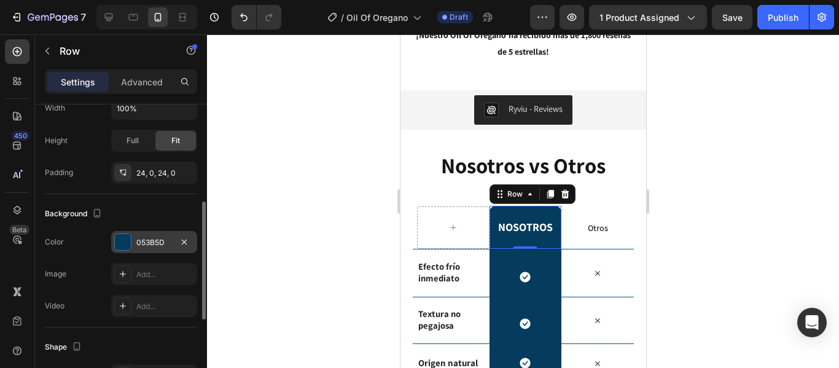
click at [144, 239] on div "053B5D" at bounding box center [154, 242] width 36 height 11
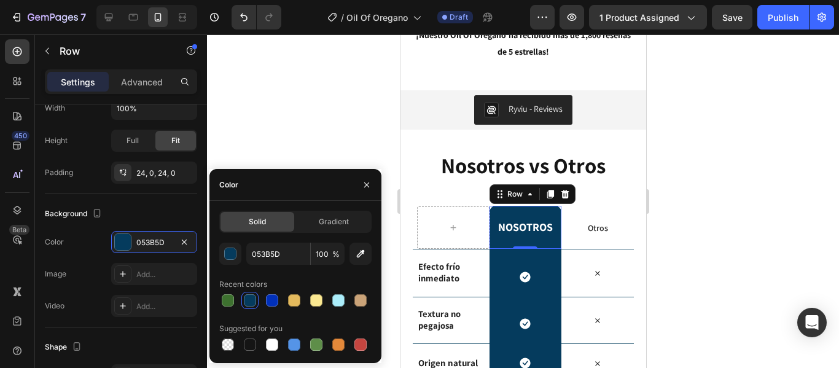
click at [252, 227] on span "Solid" at bounding box center [257, 221] width 17 height 11
click at [280, 257] on input "053B5D" at bounding box center [278, 254] width 64 height 22
paste input "3D712F"
type input "3D712F"
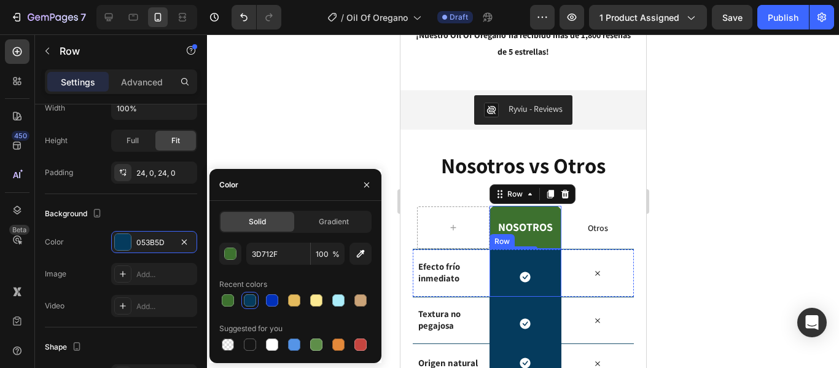
click at [492, 256] on div "Icon Row" at bounding box center [525, 273] width 72 height 48
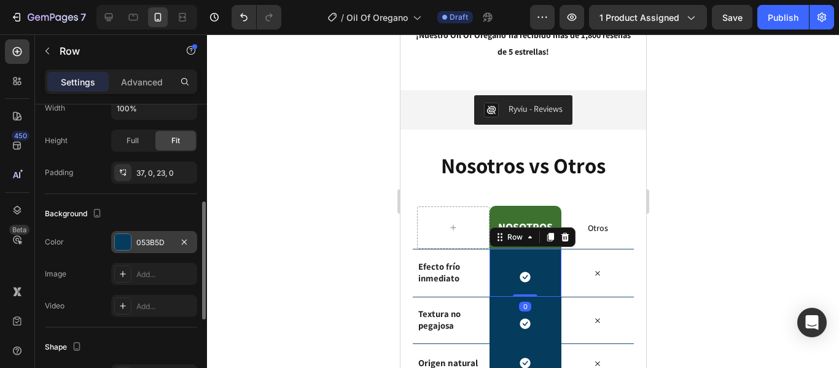
click at [141, 247] on div "053B5D" at bounding box center [154, 242] width 36 height 11
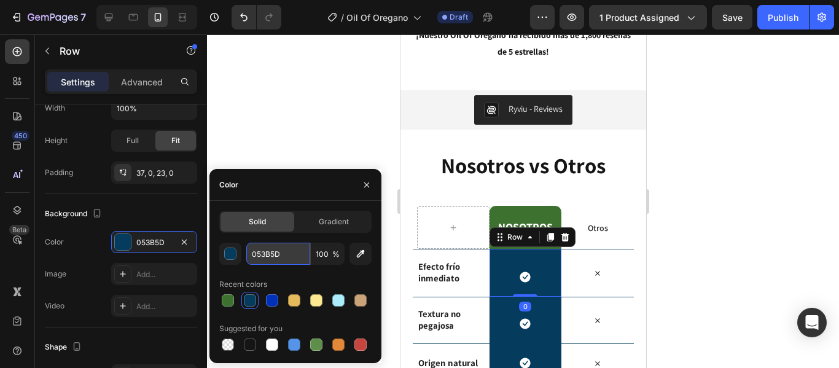
click at [267, 251] on input "053B5D" at bounding box center [278, 254] width 64 height 22
paste input "3D712F"
type input "3D712F"
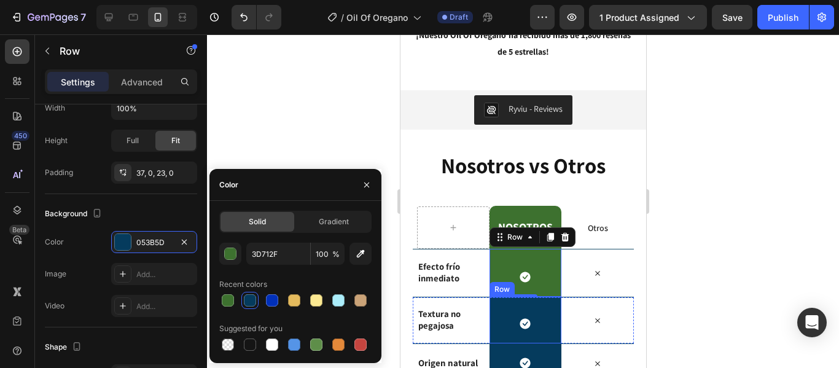
click at [498, 300] on div "Icon Row" at bounding box center [525, 320] width 72 height 47
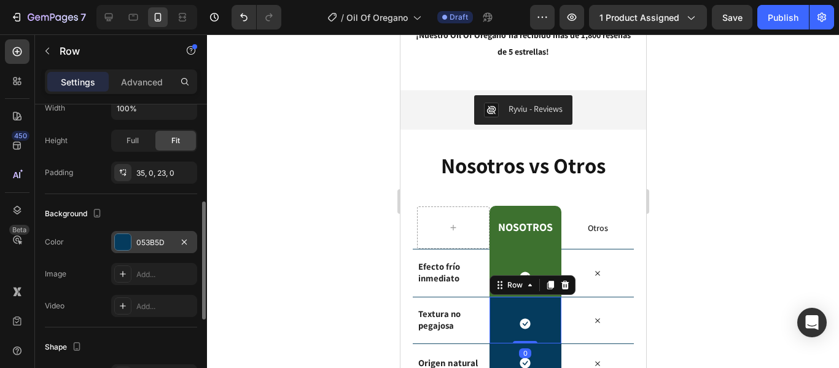
click at [139, 244] on div "053B5D" at bounding box center [154, 242] width 36 height 11
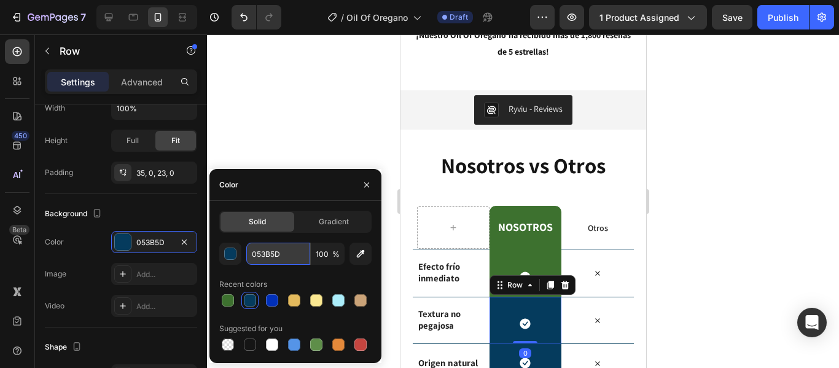
click at [265, 250] on input "053B5D" at bounding box center [278, 254] width 64 height 22
paste input "3D712F"
type input "3D712F"
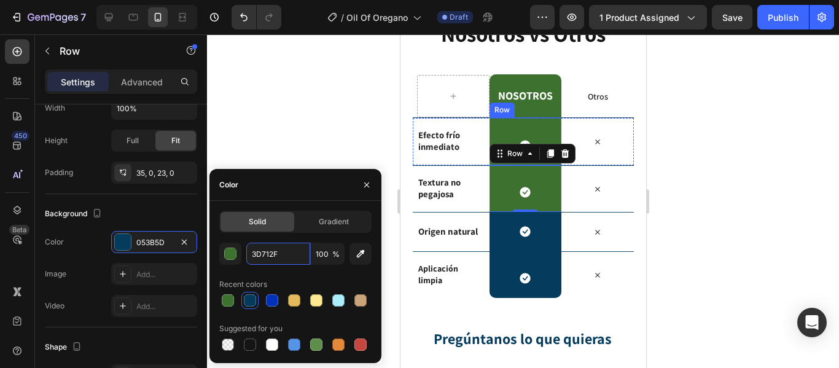
scroll to position [1548, 0]
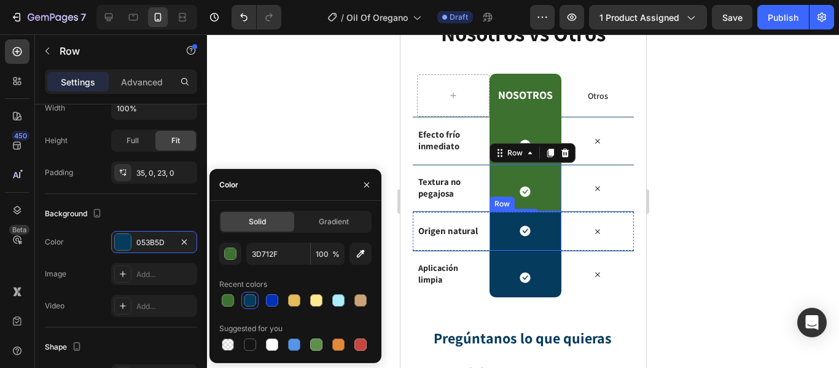
click at [506, 223] on div "Icon Row" at bounding box center [525, 230] width 72 height 39
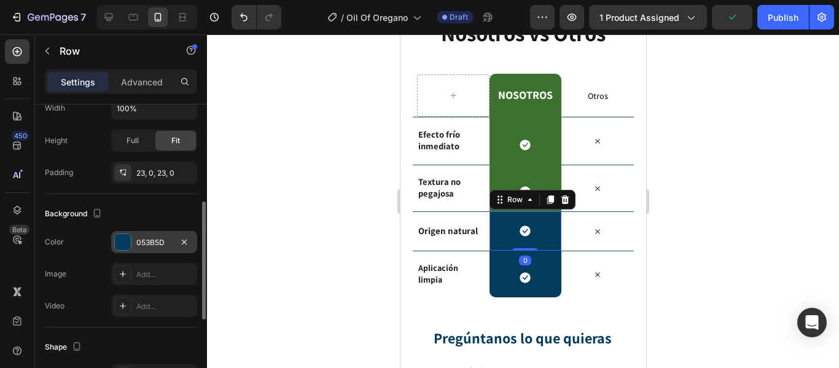
click at [136, 241] on div "053B5D" at bounding box center [154, 242] width 86 height 22
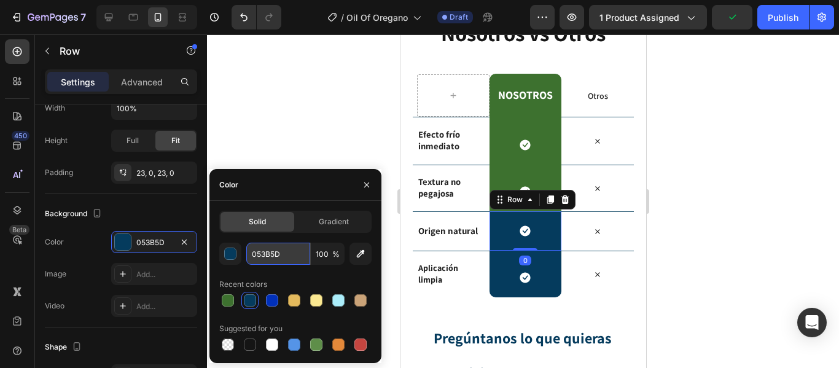
click at [266, 260] on input "053B5D" at bounding box center [278, 254] width 64 height 22
paste input "3D712F"
type input "3D712F"
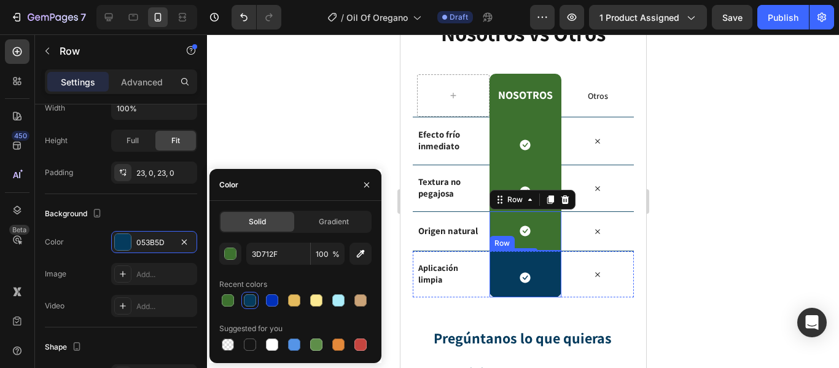
click at [500, 256] on div "Icon Row" at bounding box center [525, 273] width 72 height 47
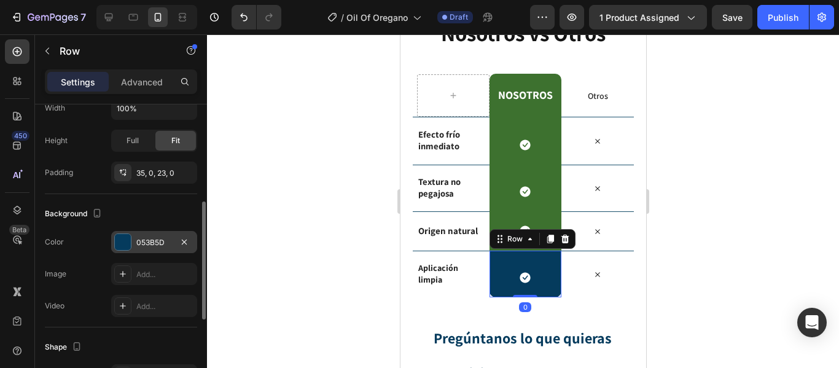
click at [125, 239] on div at bounding box center [123, 242] width 16 height 16
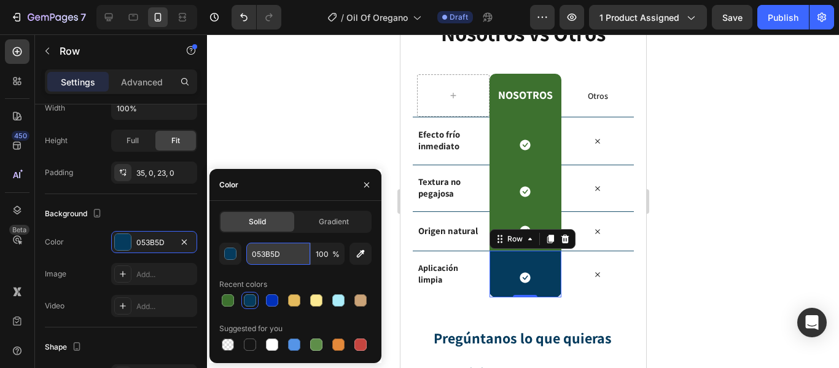
paste input "3D712F"
type input "3D712F"
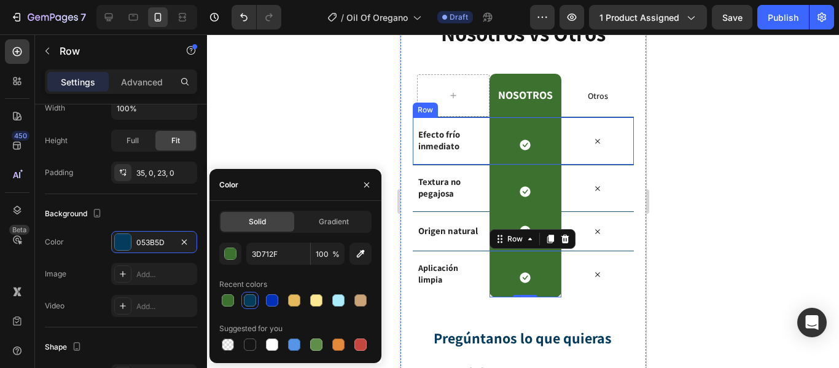
click at [454, 142] on strong "Efecto frío inmediato" at bounding box center [438, 139] width 42 height 23
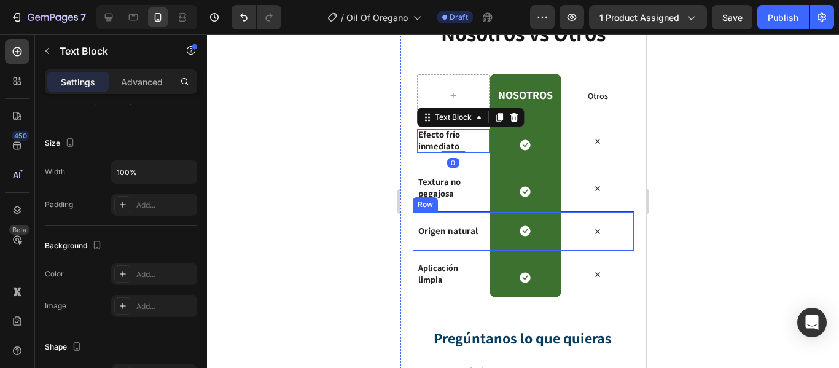
scroll to position [0, 0]
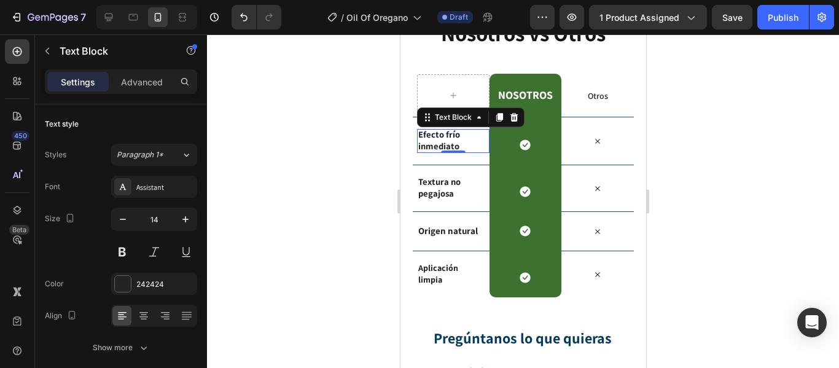
click at [449, 135] on strong "Efecto frío inmediato" at bounding box center [438, 139] width 42 height 23
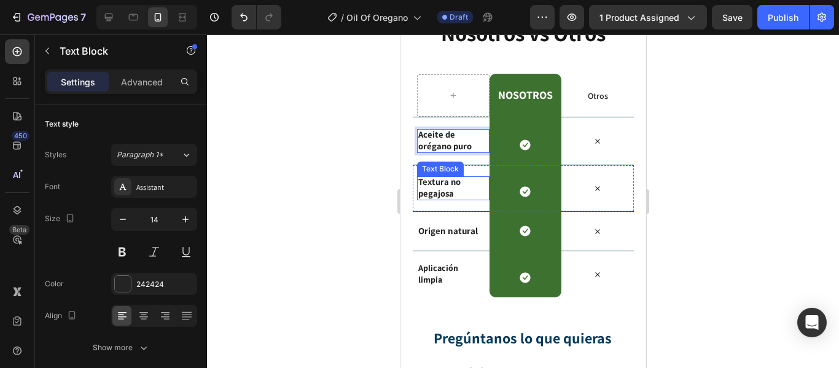
click at [424, 185] on strong "Textura no pegajosa" at bounding box center [438, 187] width 42 height 23
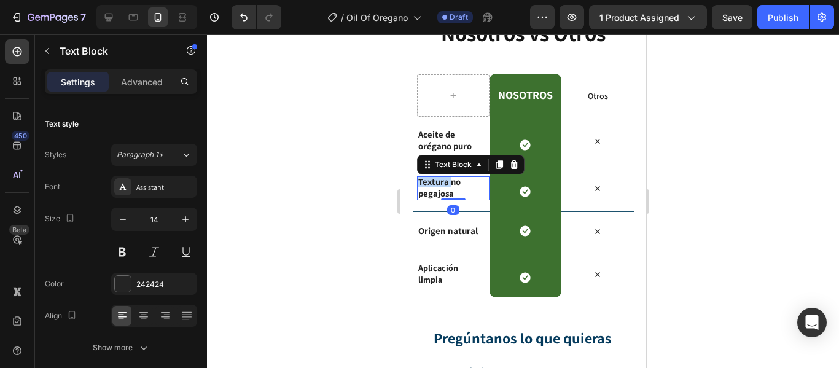
click at [424, 185] on strong "Textura no pegajosa" at bounding box center [438, 187] width 42 height 23
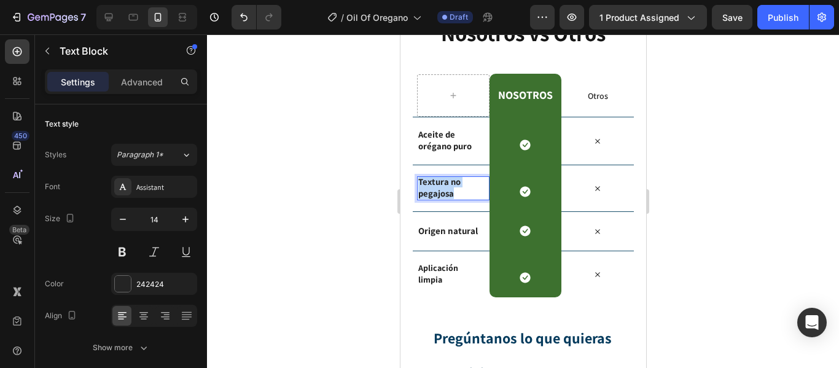
click at [424, 185] on strong "Textura no pegajosa" at bounding box center [438, 187] width 42 height 23
click at [425, 233] on strong "Origen natural" at bounding box center [447, 231] width 60 height 12
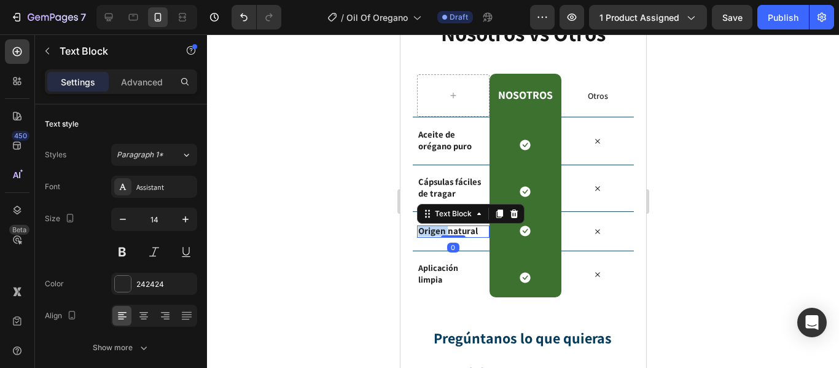
click at [425, 233] on strong "Origen natural" at bounding box center [447, 231] width 60 height 12
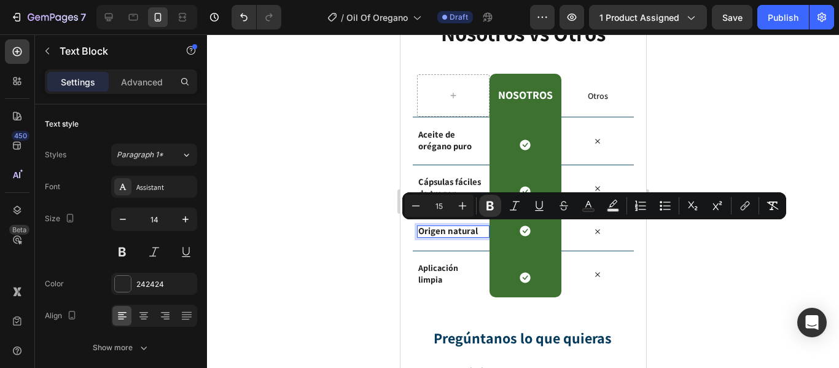
scroll to position [1537, 0]
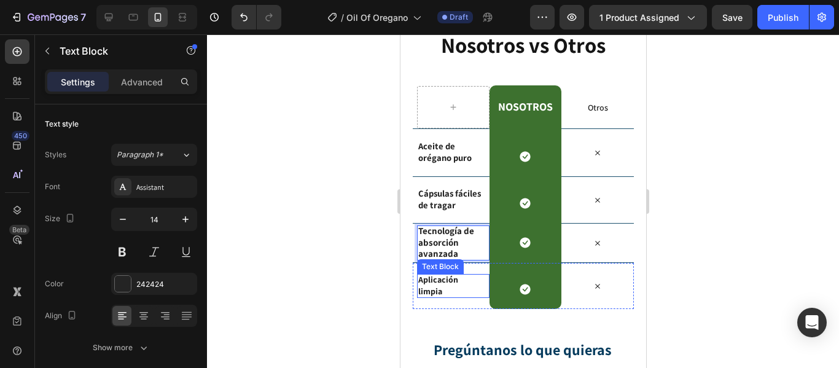
click at [430, 282] on strong "Aplicación limpia" at bounding box center [437, 285] width 40 height 22
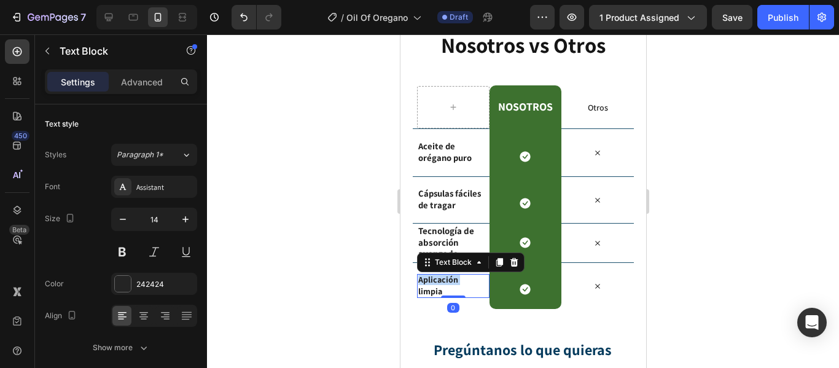
click at [430, 282] on strong "Aplicación limpia" at bounding box center [437, 285] width 40 height 22
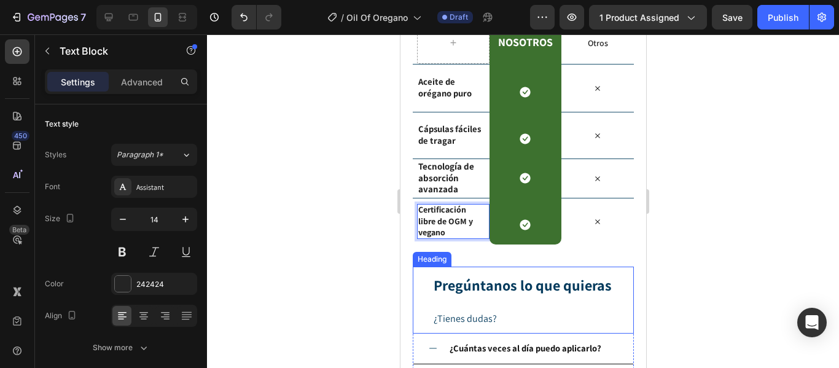
scroll to position [1777, 0]
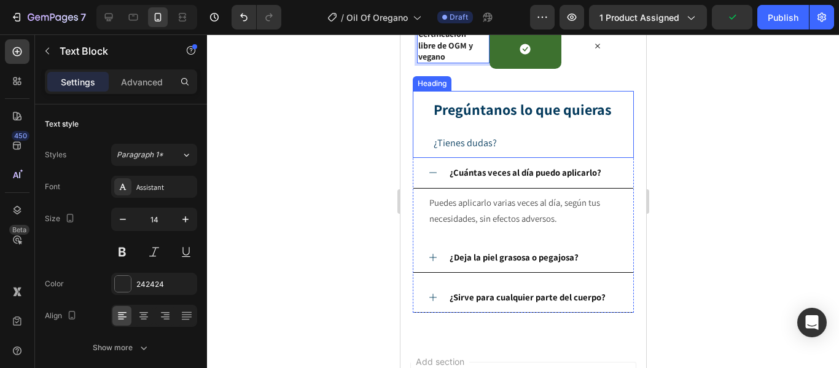
click at [503, 111] on strong "Pregúntanos lo que quieras" at bounding box center [522, 109] width 178 height 20
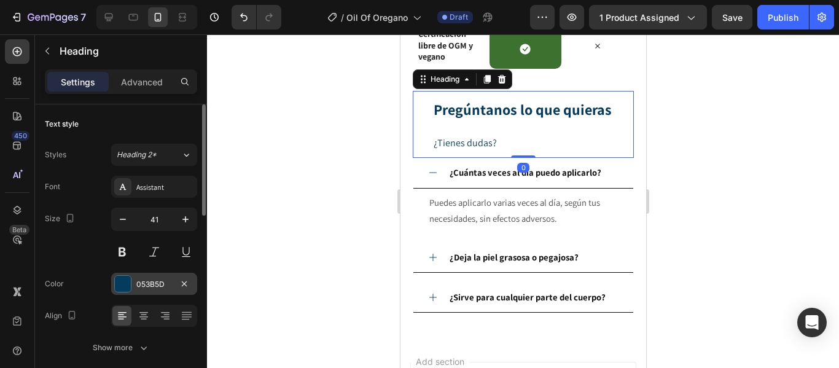
click at [130, 280] on div at bounding box center [123, 284] width 16 height 16
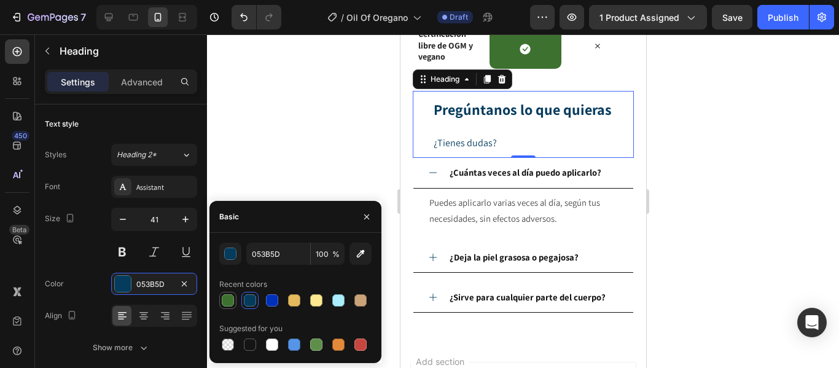
click at [225, 300] on div at bounding box center [228, 300] width 12 height 12
type input "3D712F"
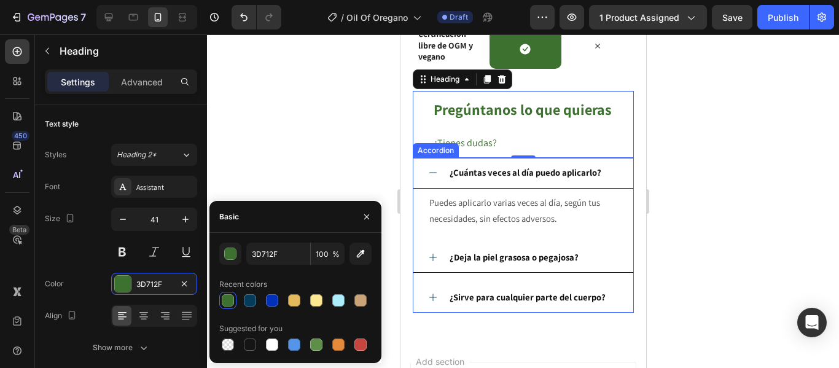
click at [460, 176] on strong "¿Cuántas veces al día puedo aplicarlo?" at bounding box center [525, 172] width 152 height 12
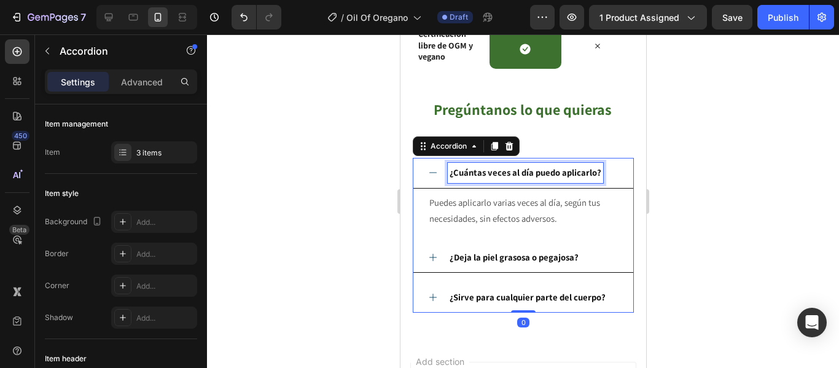
click at [460, 176] on strong "¿Cuántas veces al día puedo aplicarlo?" at bounding box center [525, 172] width 152 height 12
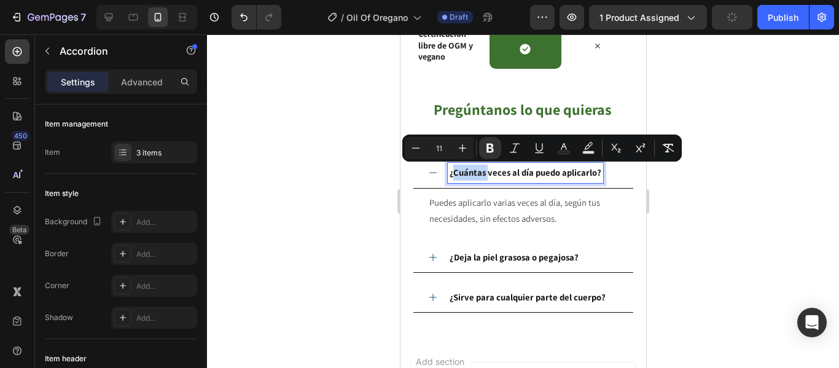
click at [454, 173] on strong "¿Cuántas veces al día puedo aplicarlo?" at bounding box center [525, 172] width 152 height 12
drag, startPoint x: 453, startPoint y: 173, endPoint x: 600, endPoint y: 175, distance: 147.4
click at [600, 175] on div "¿Cuántas veces al día puedo aplicarlo?" at bounding box center [532, 173] width 171 height 20
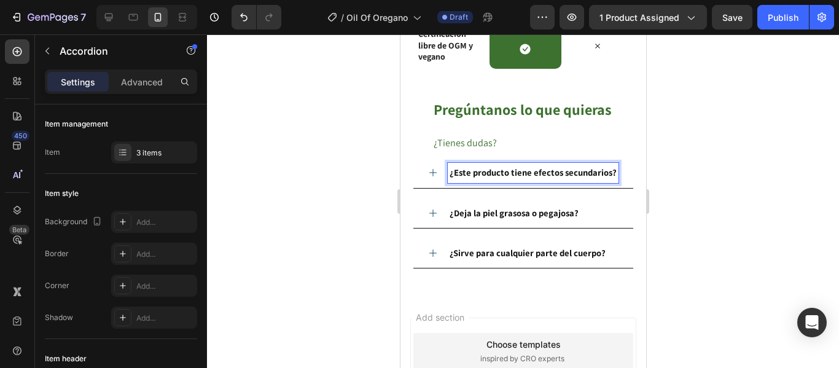
click at [429, 177] on icon at bounding box center [432, 173] width 10 height 10
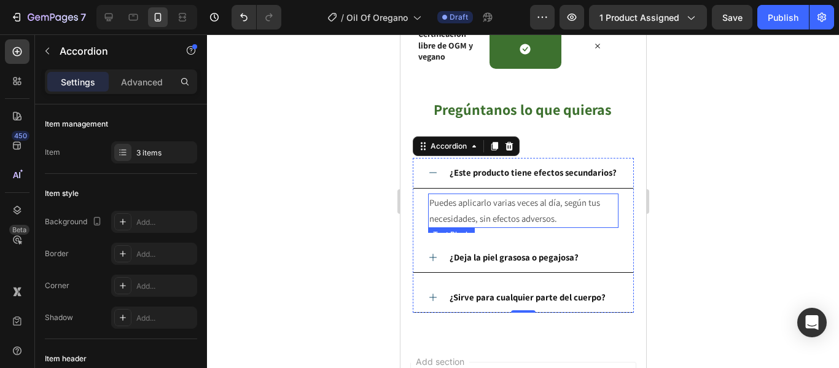
click at [477, 224] on span "Puedes aplicarlo varias veces al día, según tus necesidades, sin efectos advers…" at bounding box center [514, 210] width 171 height 28
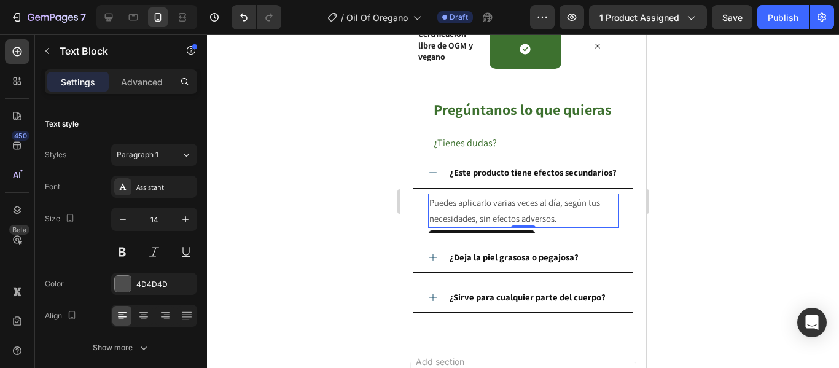
click at [477, 224] on span "Puedes aplicarlo varias veces al día, según tus necesidades, sin efectos advers…" at bounding box center [514, 210] width 171 height 28
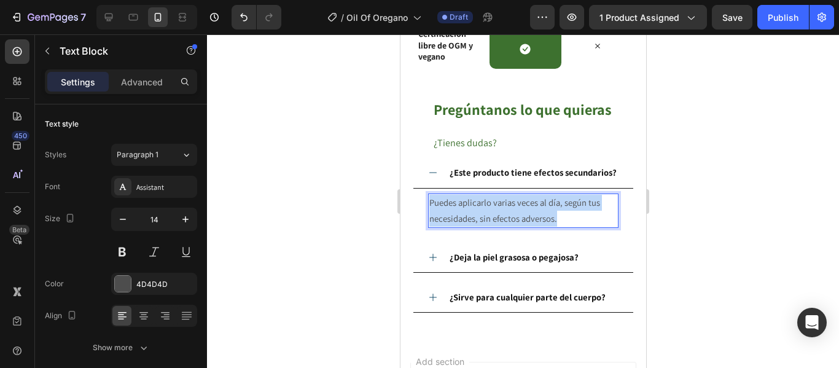
click at [477, 224] on span "Puedes aplicarlo varias veces al día, según tus necesidades, sin efectos advers…" at bounding box center [514, 210] width 171 height 28
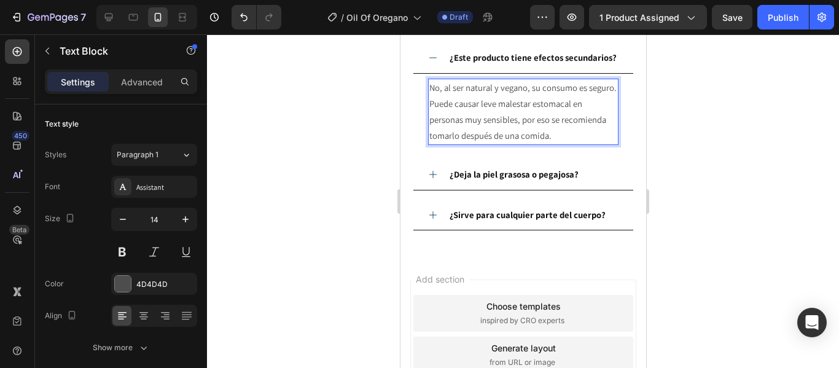
scroll to position [1900, 0]
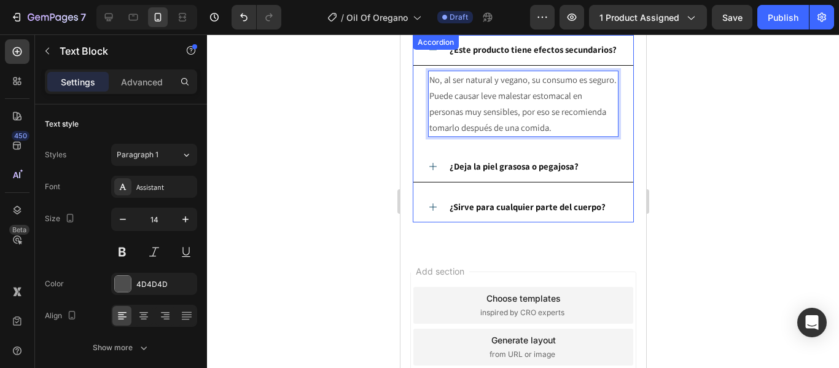
click at [430, 171] on icon at bounding box center [432, 166] width 10 height 10
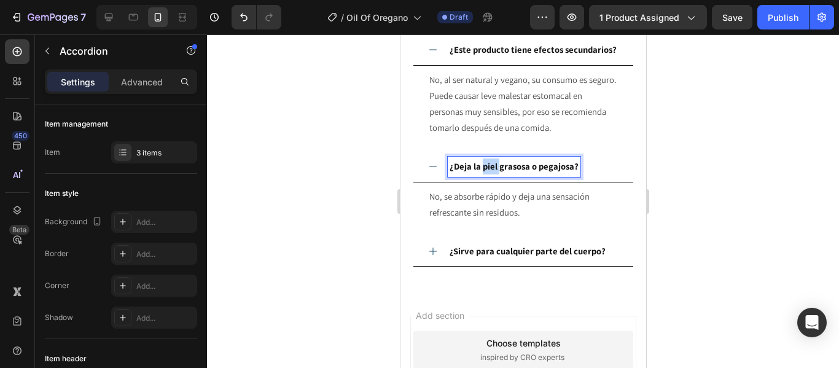
click at [481, 174] on p "¿Deja la piel grasosa o pegajosa?" at bounding box center [513, 166] width 129 height 16
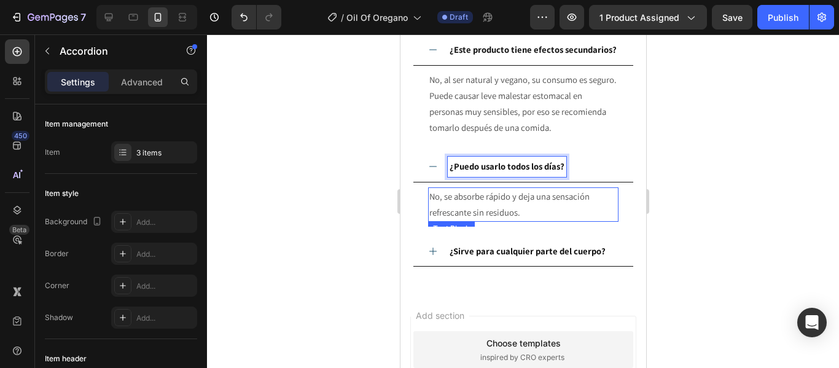
click at [489, 216] on span "No, se absorbe rápido y deja una sensación refrescante sin residuos." at bounding box center [509, 204] width 160 height 28
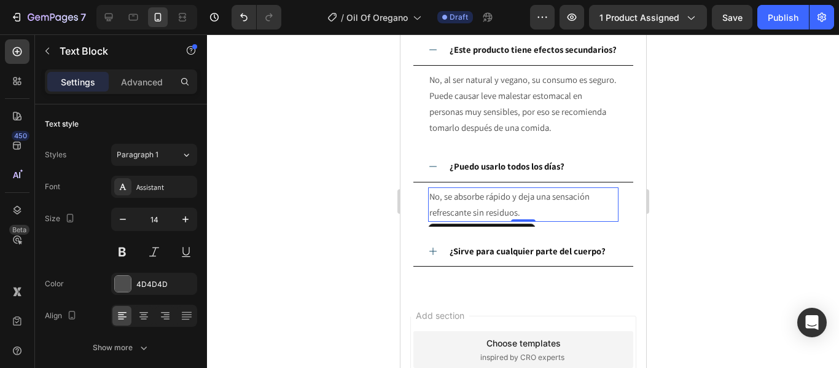
click at [489, 216] on span "No, se absorbe rápido y deja una sensación refrescante sin residuos." at bounding box center [509, 204] width 160 height 28
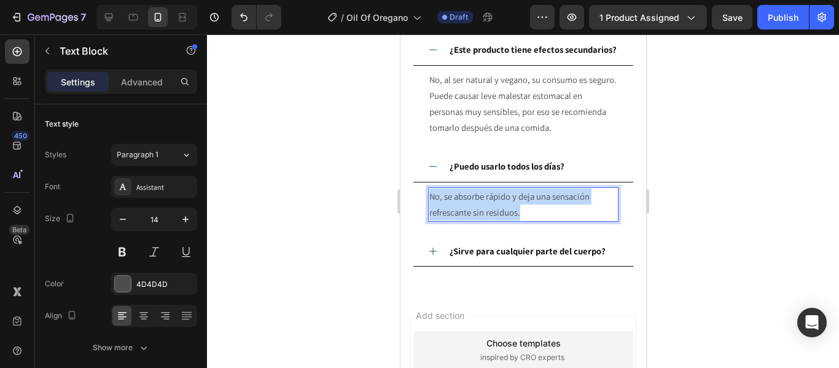
click at [489, 216] on span "No, se absorbe rápido y deja una sensación refrescante sin residuos." at bounding box center [509, 204] width 160 height 28
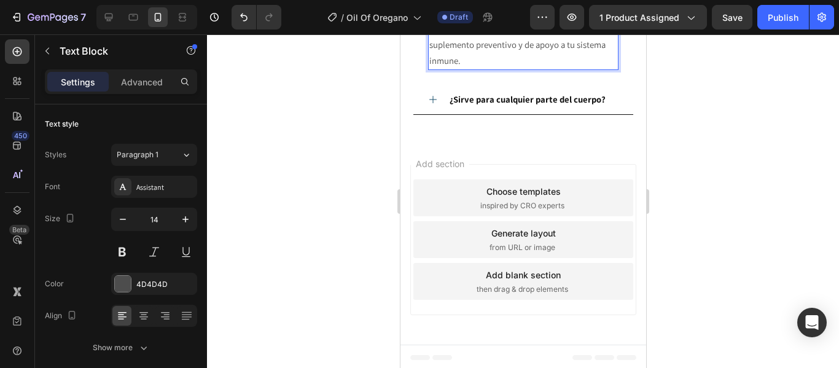
scroll to position [2084, 0]
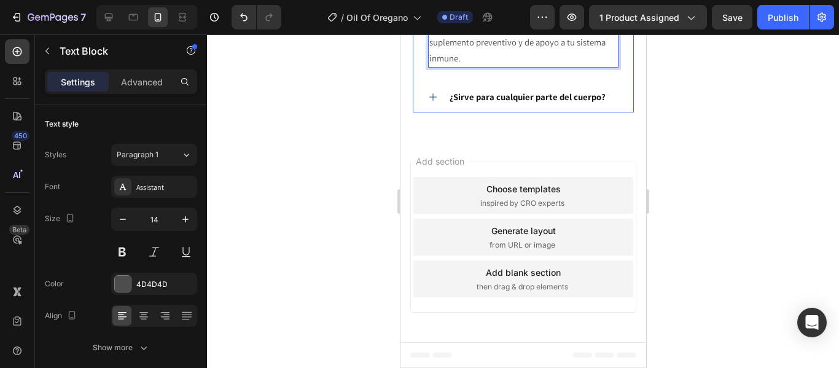
click at [429, 105] on div "¿Sirve para cualquier parte del cuerpo?" at bounding box center [523, 97] width 220 height 30
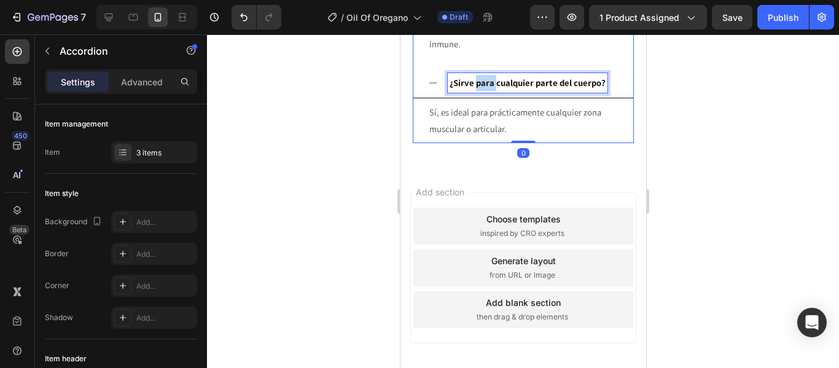
click at [478, 88] on strong "¿Sirve para cualquier parte del cuerpo?" at bounding box center [527, 83] width 156 height 12
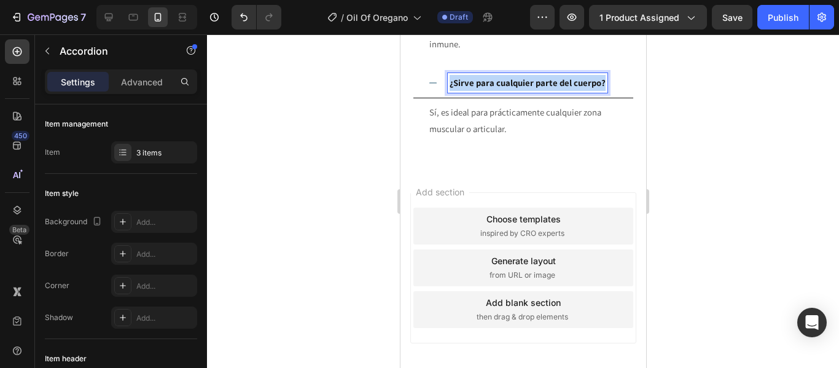
click at [478, 88] on strong "¿Sirve para cualquier parte del cuerpo?" at bounding box center [527, 83] width 156 height 12
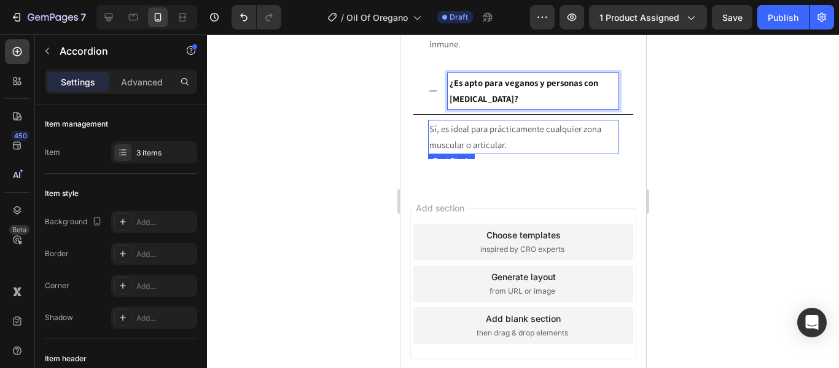
click at [441, 152] on p "Sí, es ideal para prácticamente cualquier zona muscular o articular." at bounding box center [523, 137] width 188 height 32
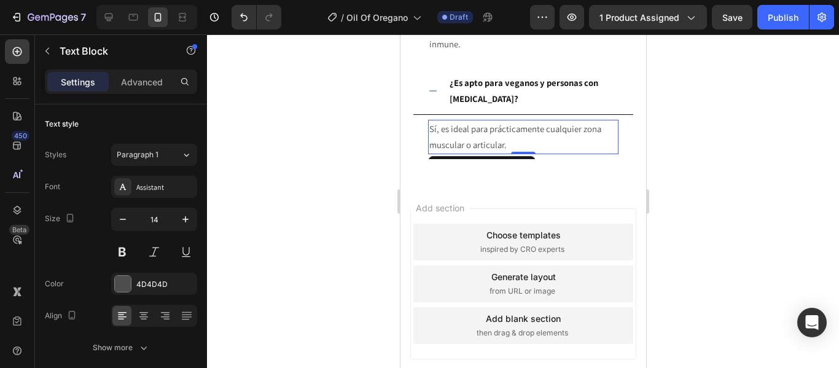
click at [441, 152] on p "Sí, es ideal para prácticamente cualquier zona muscular o articular." at bounding box center [523, 137] width 188 height 32
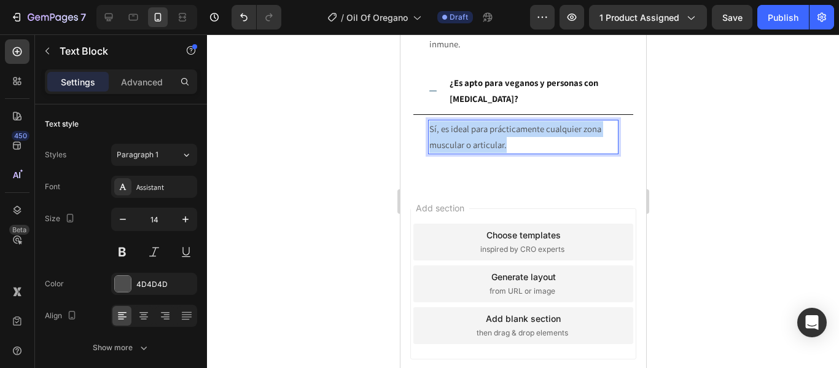
click at [441, 152] on p "Sí, es ideal para prácticamente cualquier zona muscular o articular." at bounding box center [523, 137] width 188 height 32
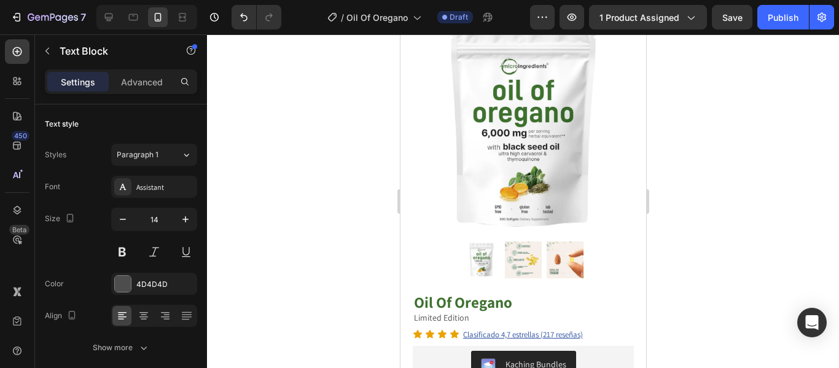
scroll to position [0, 0]
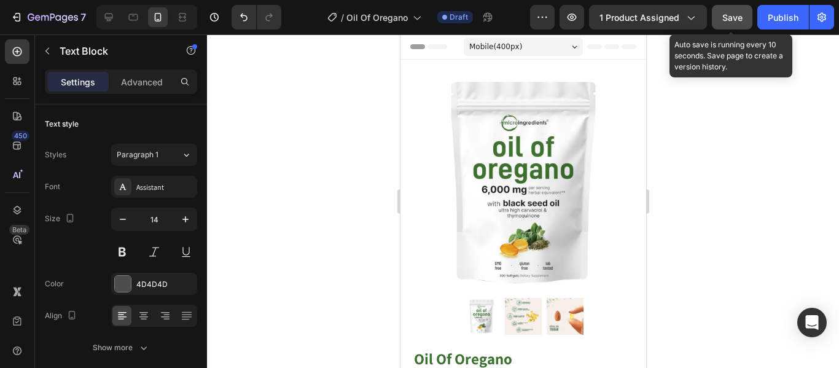
click at [731, 18] on span "Save" at bounding box center [732, 17] width 20 height 10
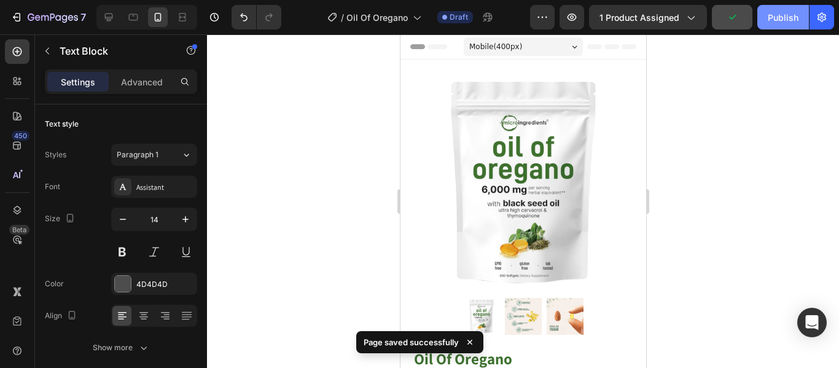
click at [768, 20] on div "Publish" at bounding box center [782, 17] width 31 height 13
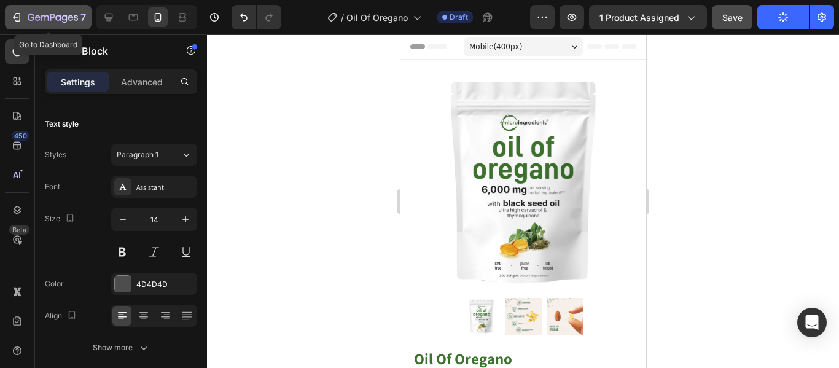
click at [32, 16] on icon "button" at bounding box center [53, 18] width 50 height 10
